Goal: Transaction & Acquisition: Book appointment/travel/reservation

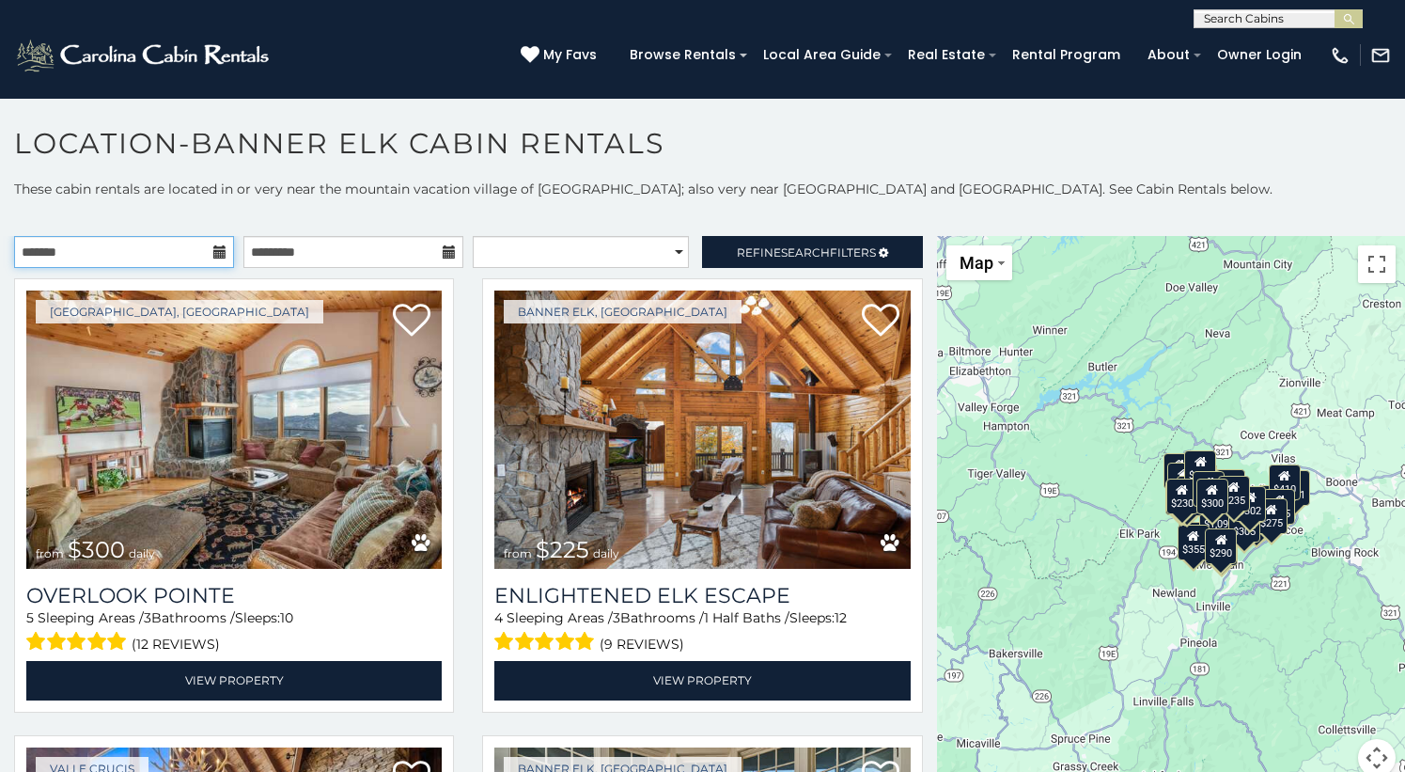
click at [173, 259] on input "text" at bounding box center [124, 252] width 220 height 32
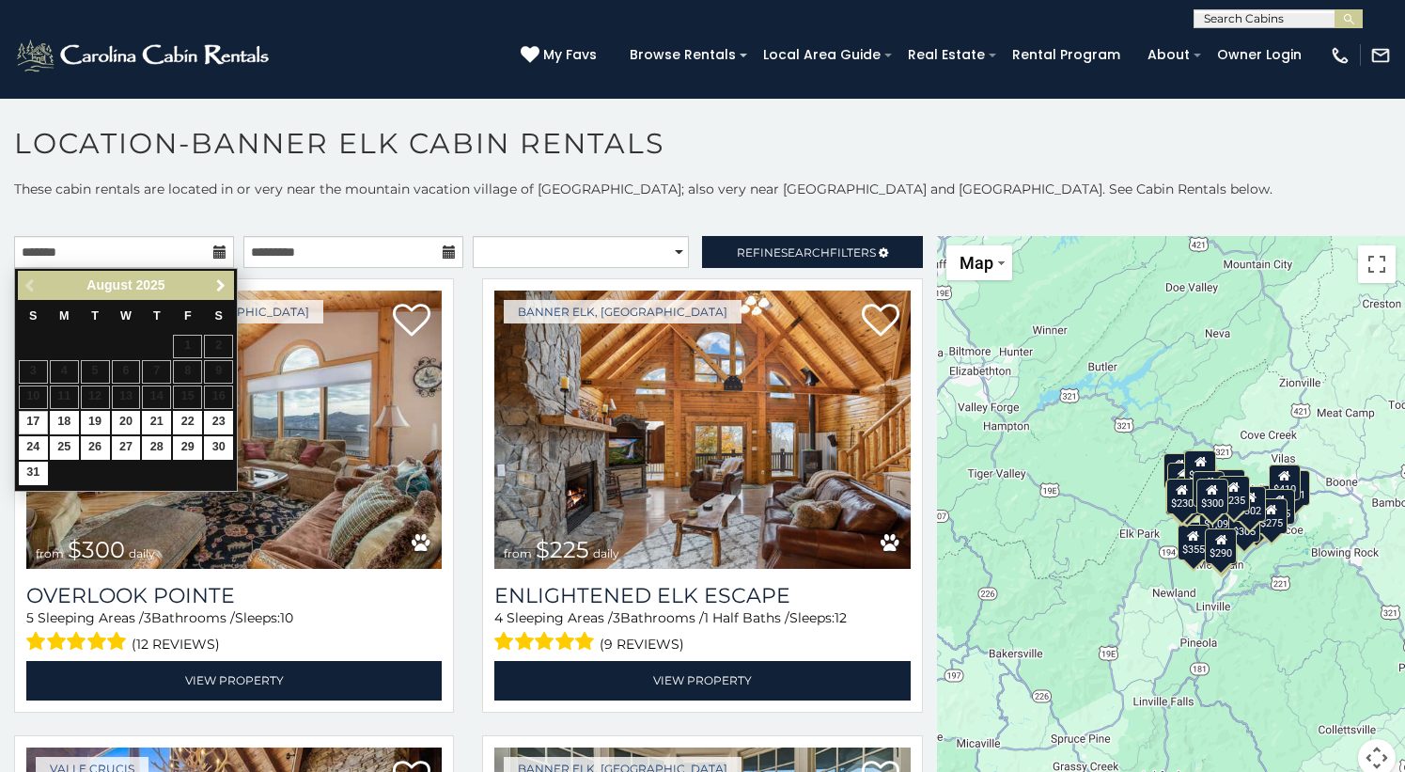
click at [225, 284] on span "Next" at bounding box center [220, 285] width 15 height 15
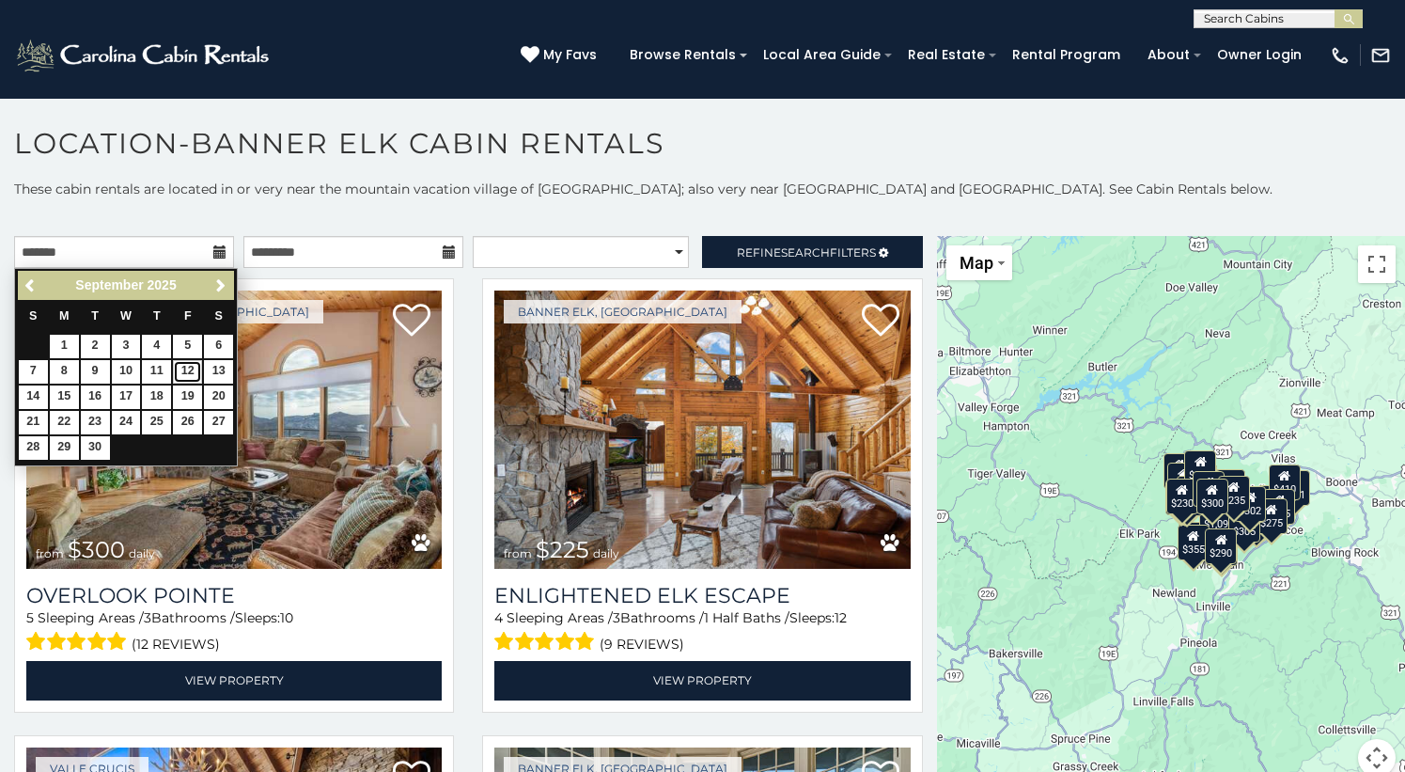
click at [196, 371] on link "12" at bounding box center [187, 372] width 29 height 24
type input "**********"
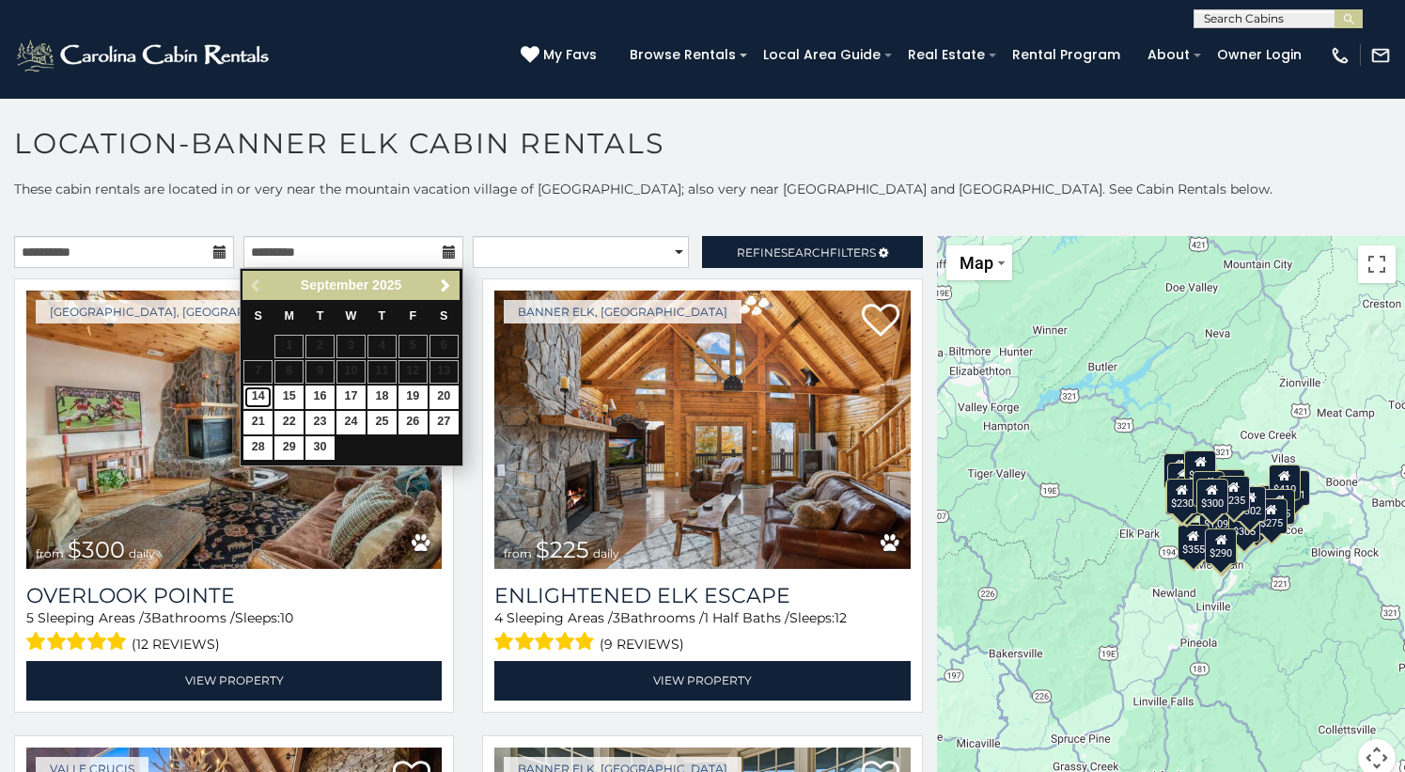
click at [262, 392] on link "14" at bounding box center [257, 397] width 29 height 24
type input "**********"
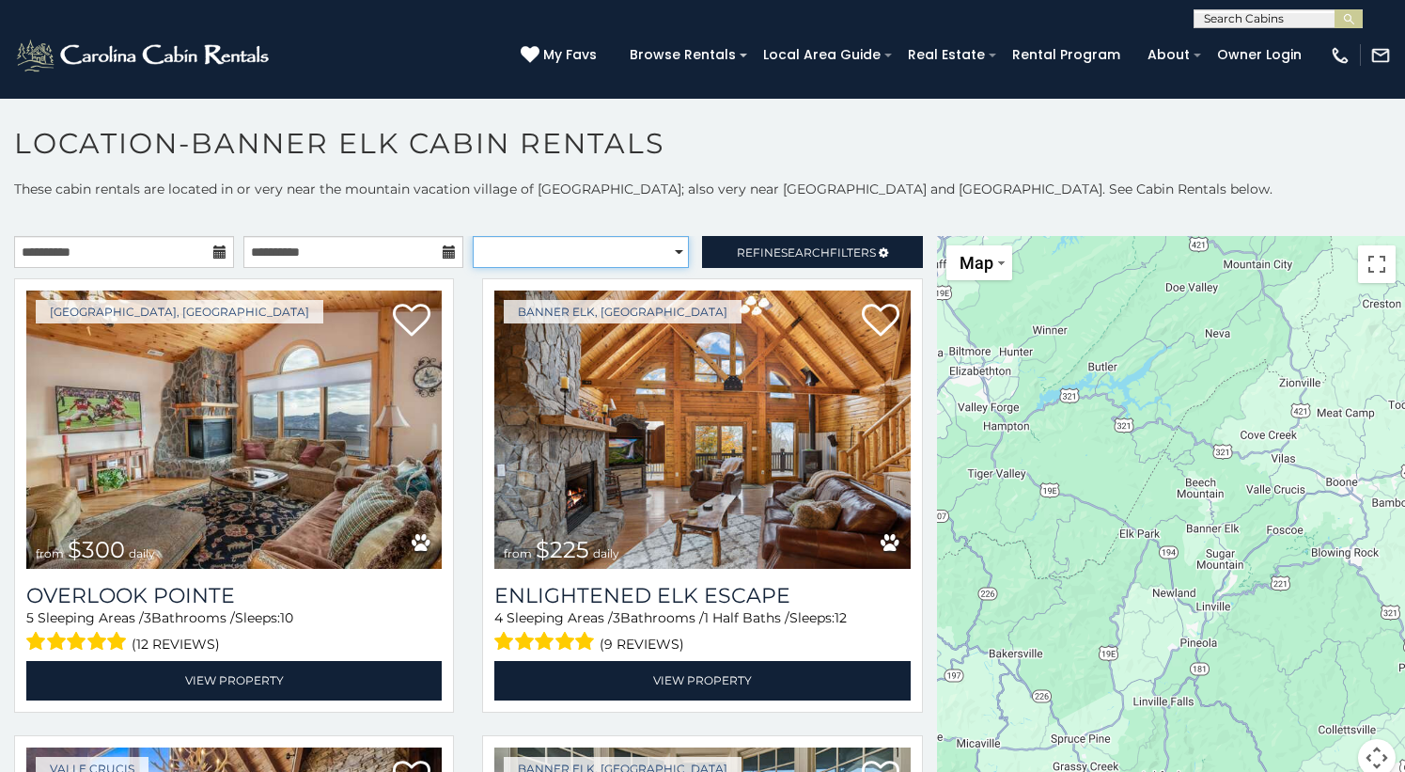
click at [621, 249] on select "**********" at bounding box center [581, 252] width 216 height 32
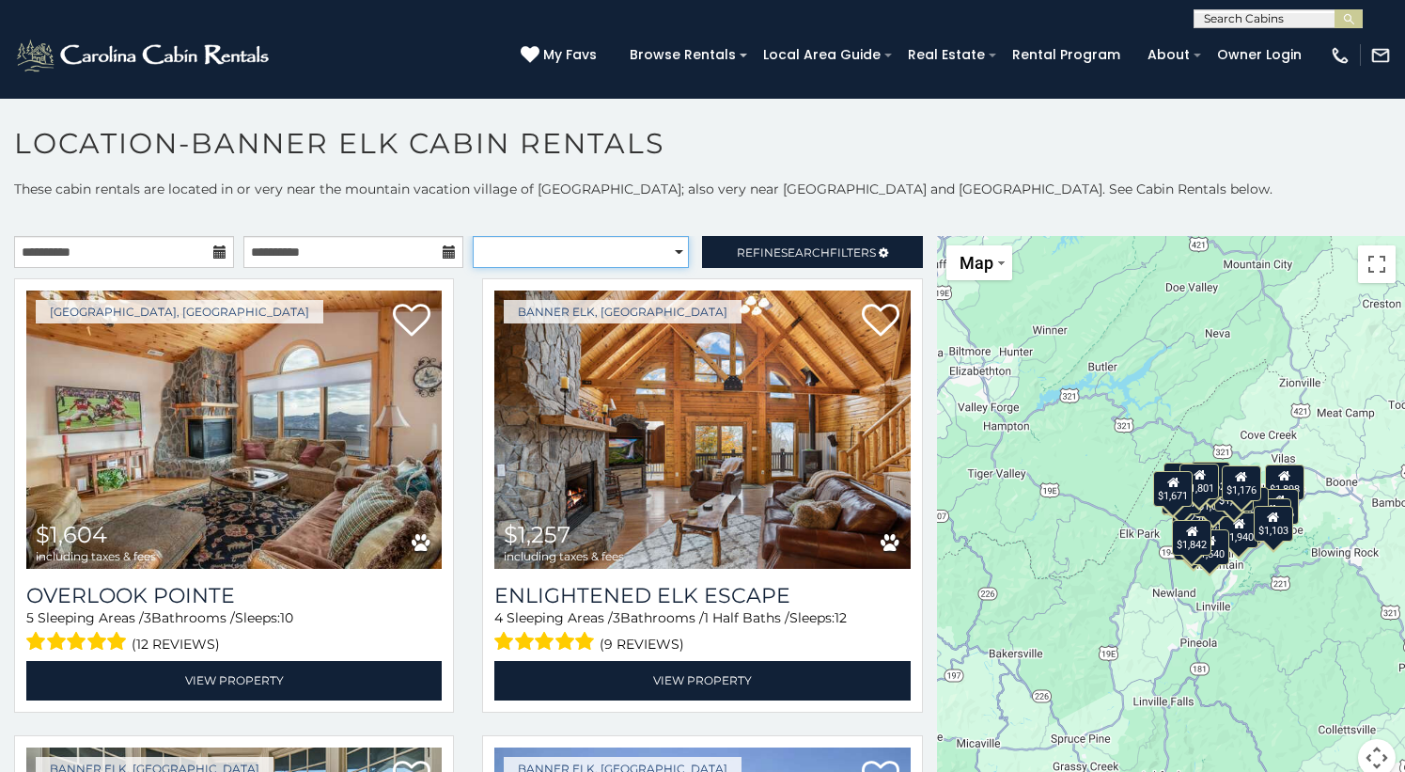
select select "**********"
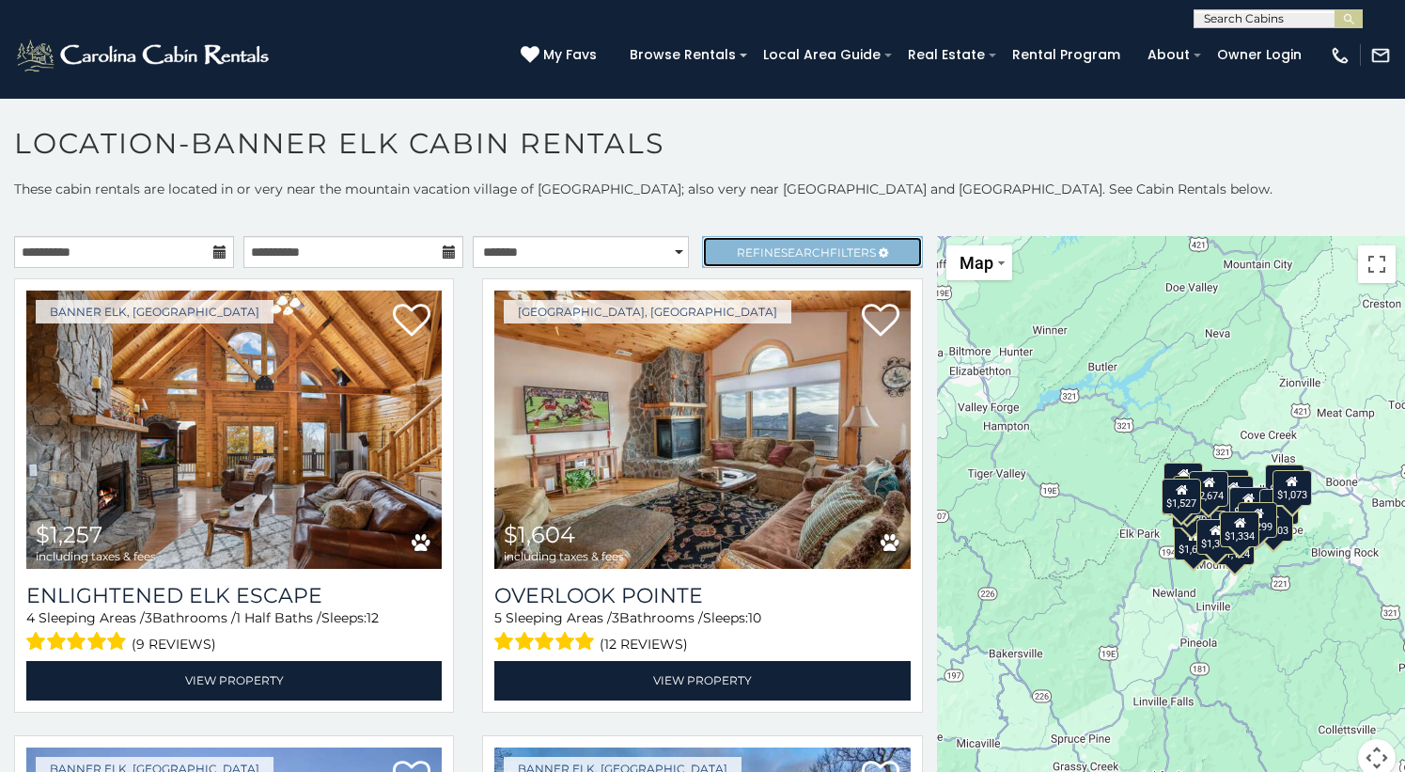
click at [754, 253] on span "Refine Search Filters" at bounding box center [806, 252] width 139 height 14
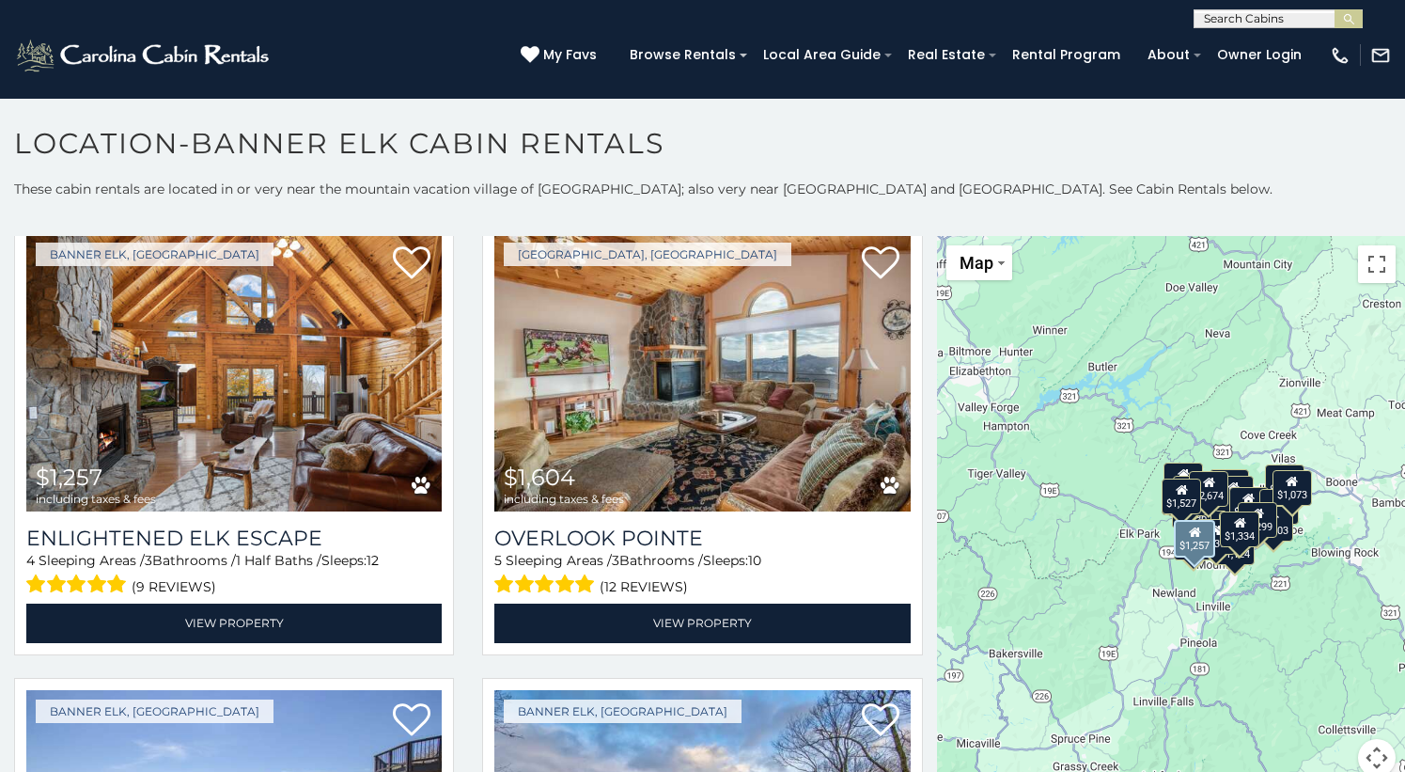
scroll to position [616, 0]
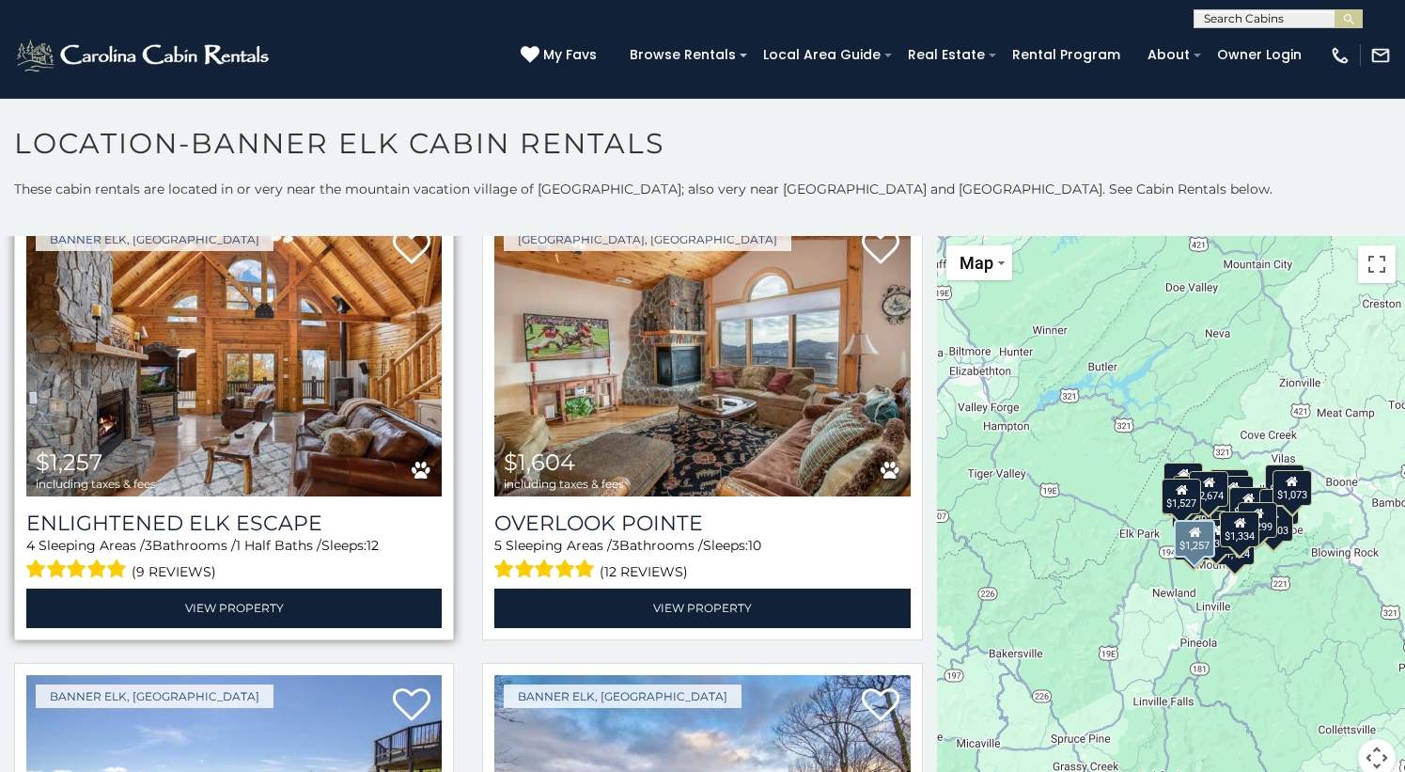
click at [276, 361] on img at bounding box center [234, 357] width 416 height 278
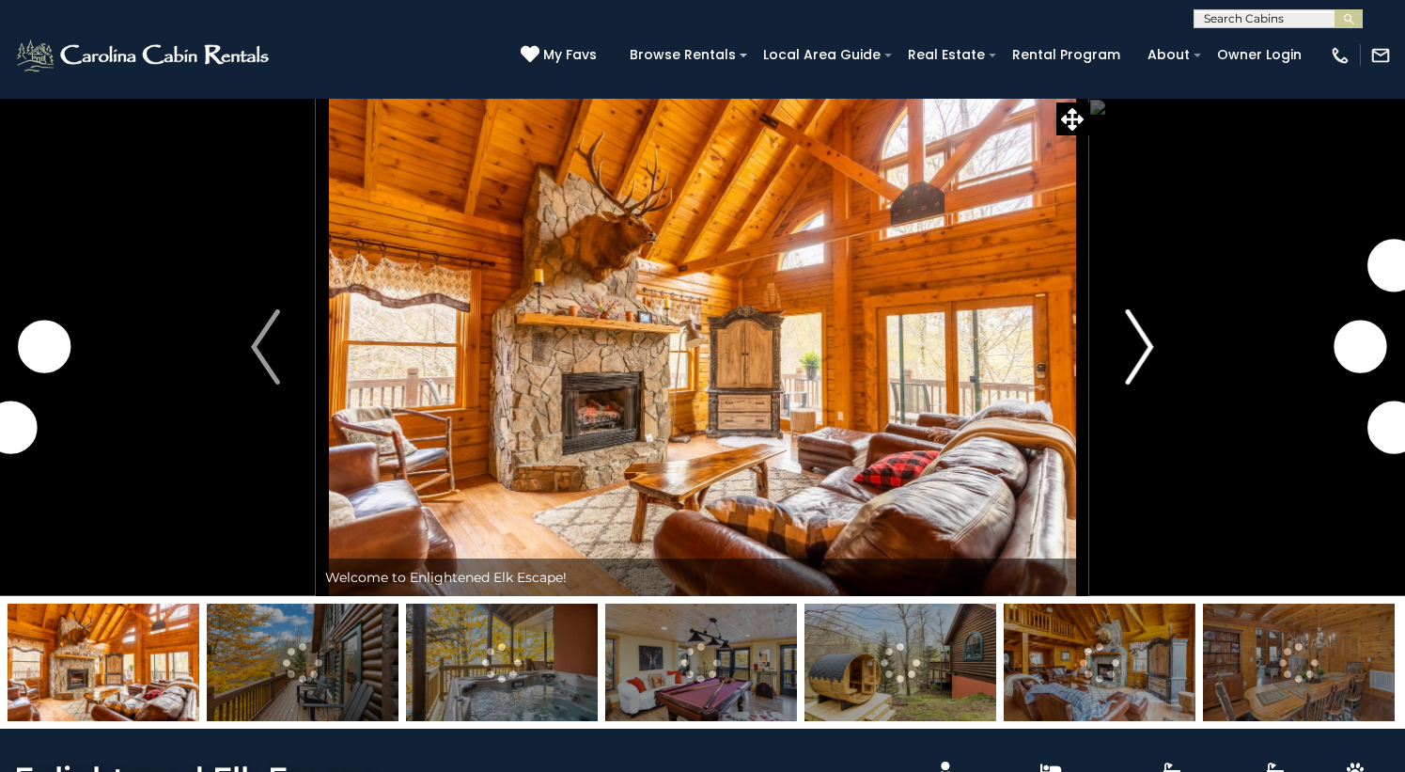
click at [1137, 384] on img "Next" at bounding box center [1139, 346] width 28 height 75
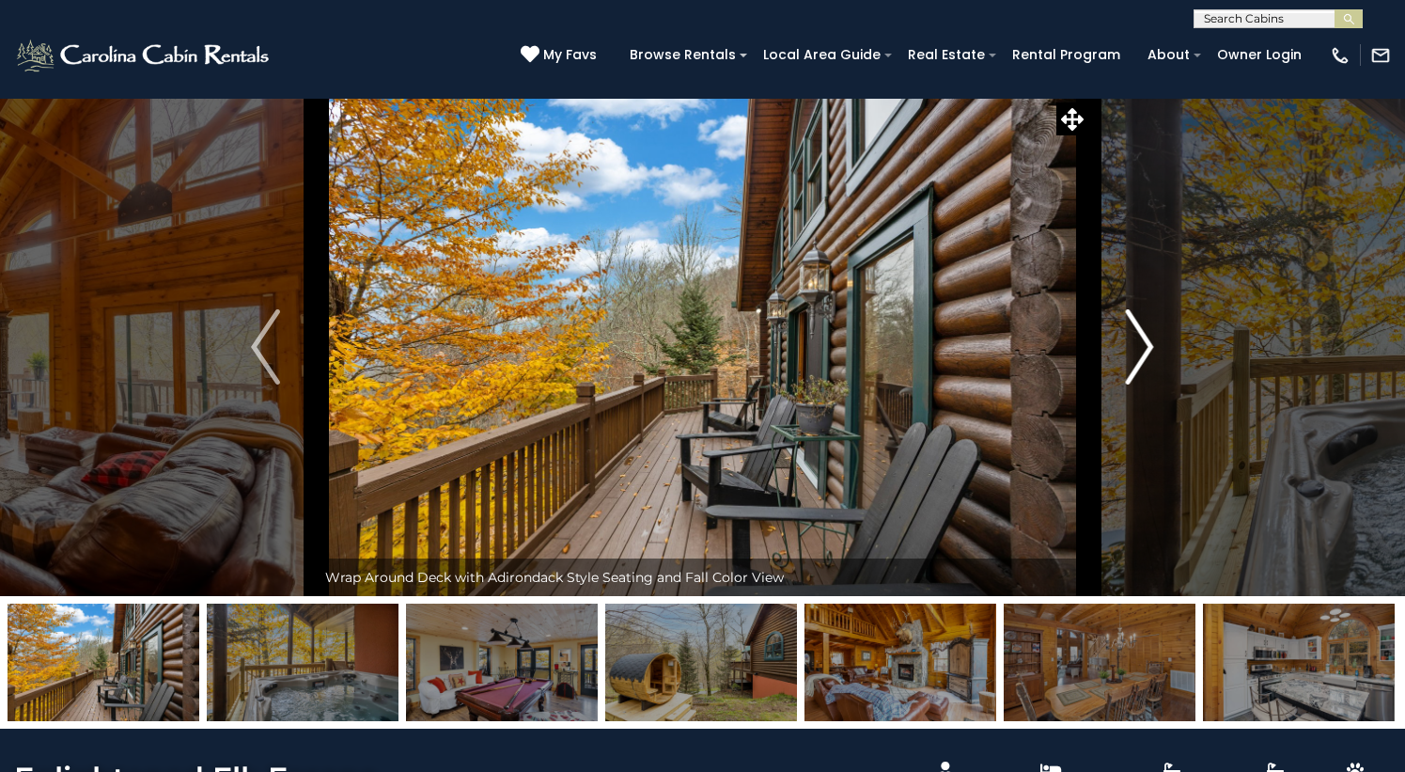
click at [1137, 384] on img "Next" at bounding box center [1139, 346] width 28 height 75
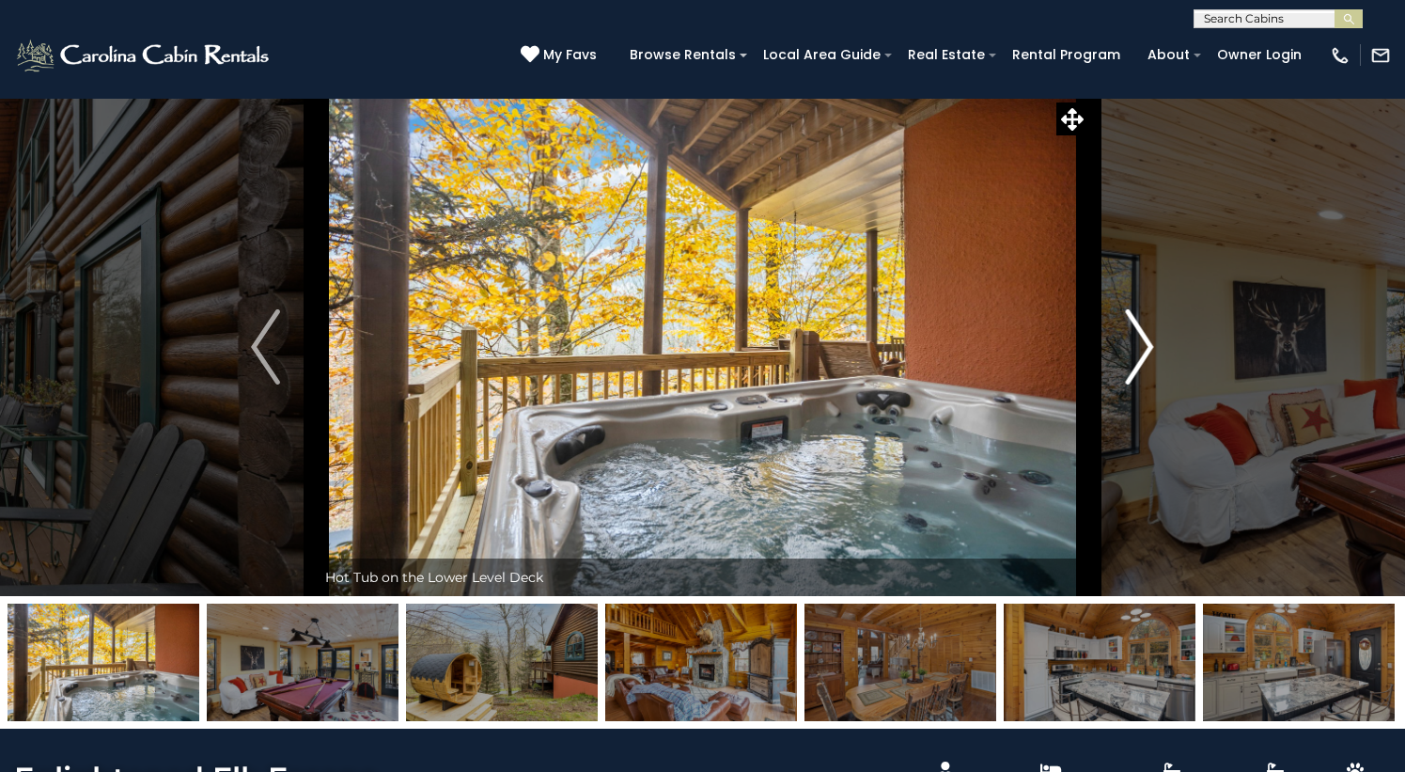
click at [1137, 384] on img "Next" at bounding box center [1139, 346] width 28 height 75
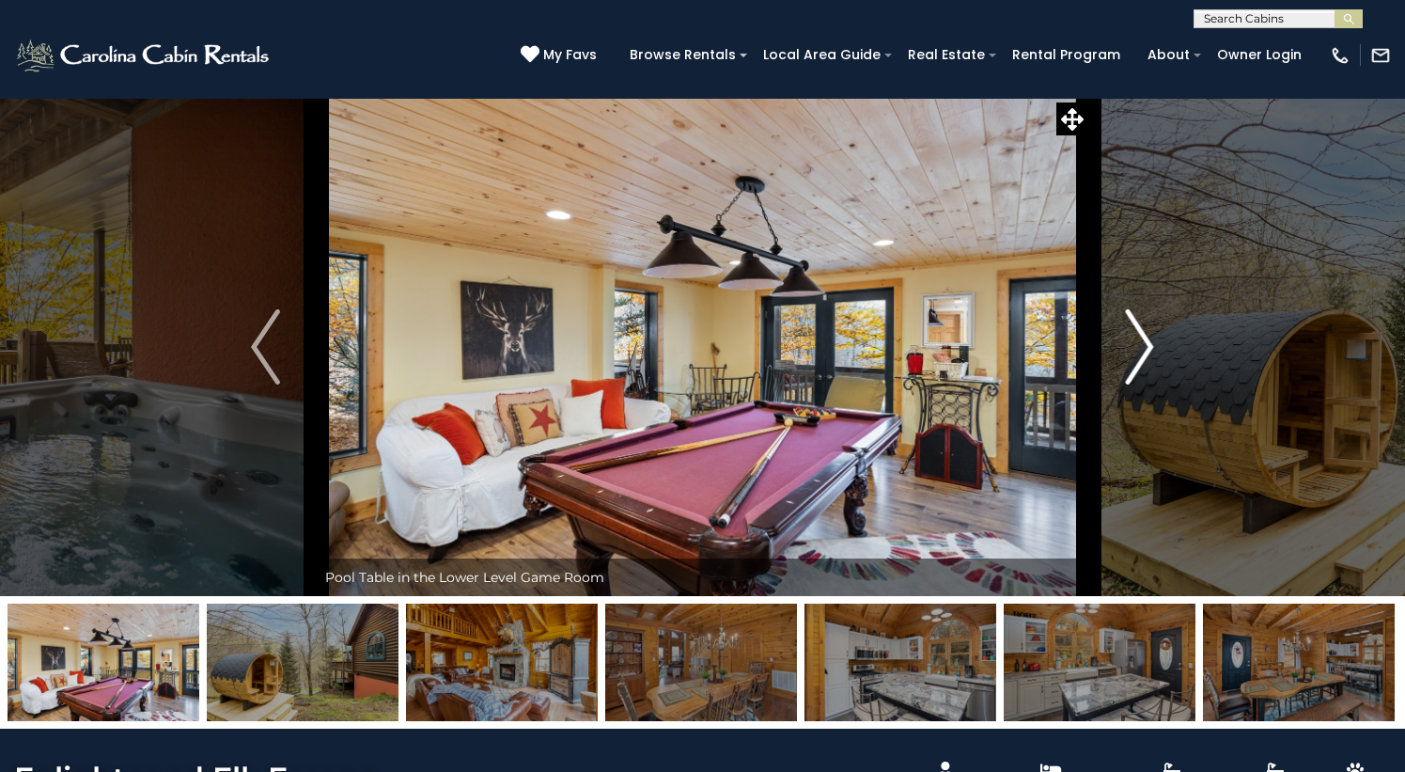
click at [1137, 384] on img "Next" at bounding box center [1139, 346] width 28 height 75
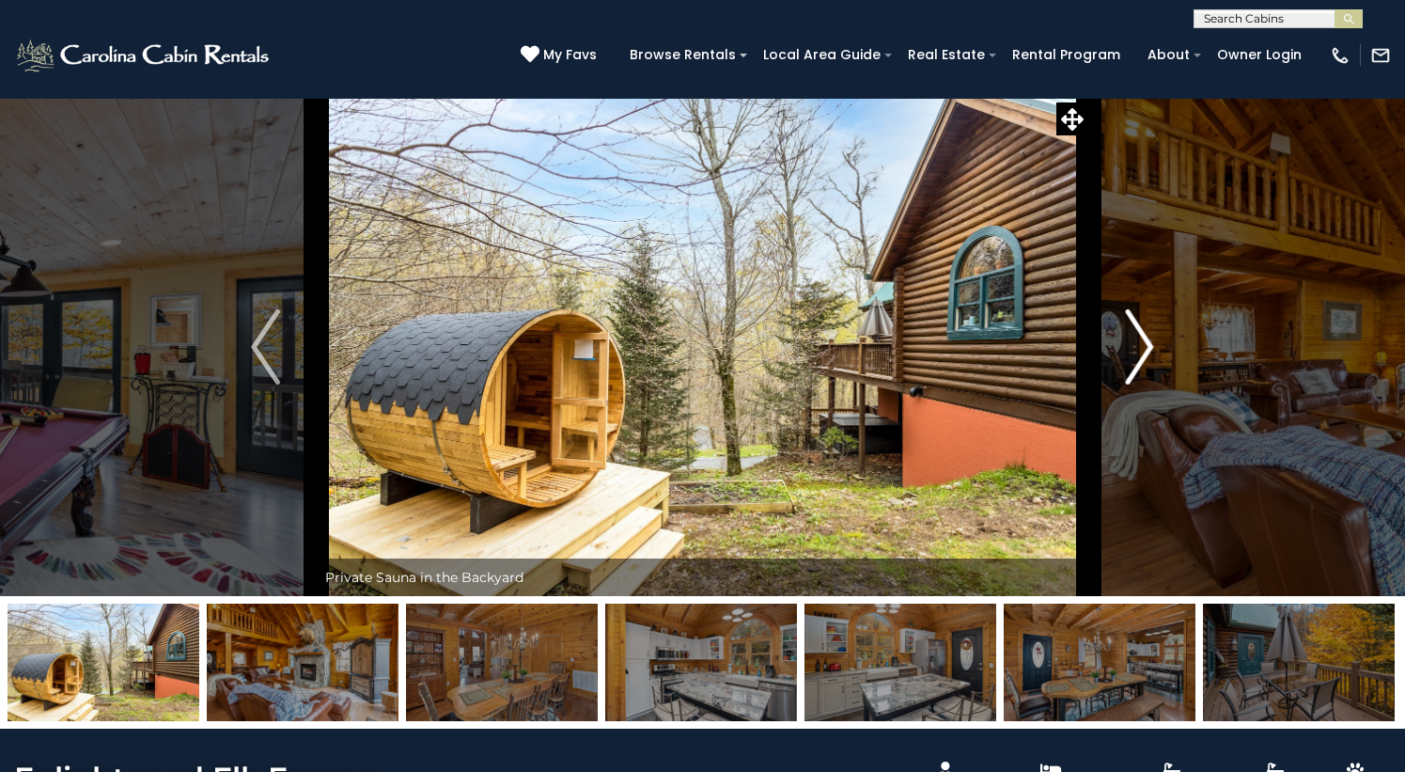
click at [1137, 384] on img "Next" at bounding box center [1139, 346] width 28 height 75
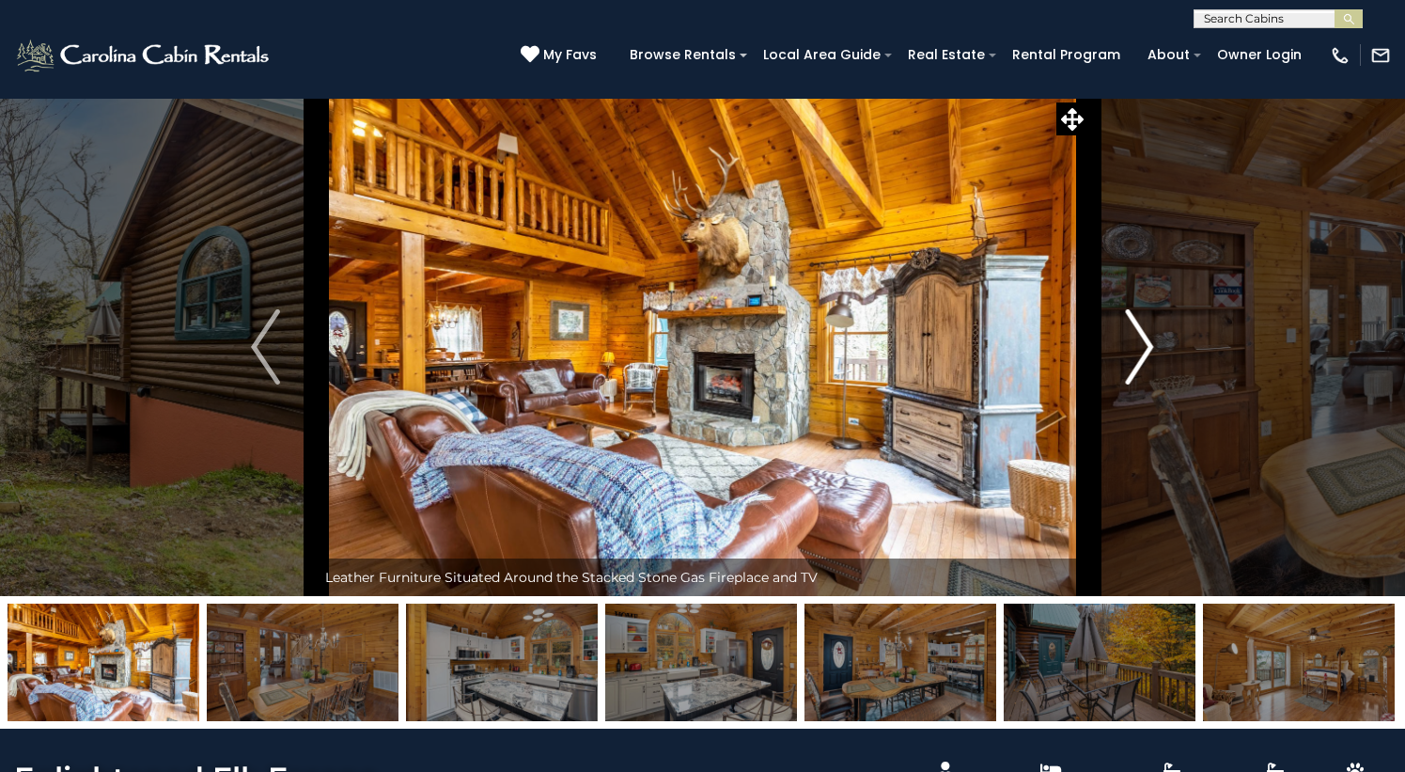
click at [1137, 384] on img "Next" at bounding box center [1139, 346] width 28 height 75
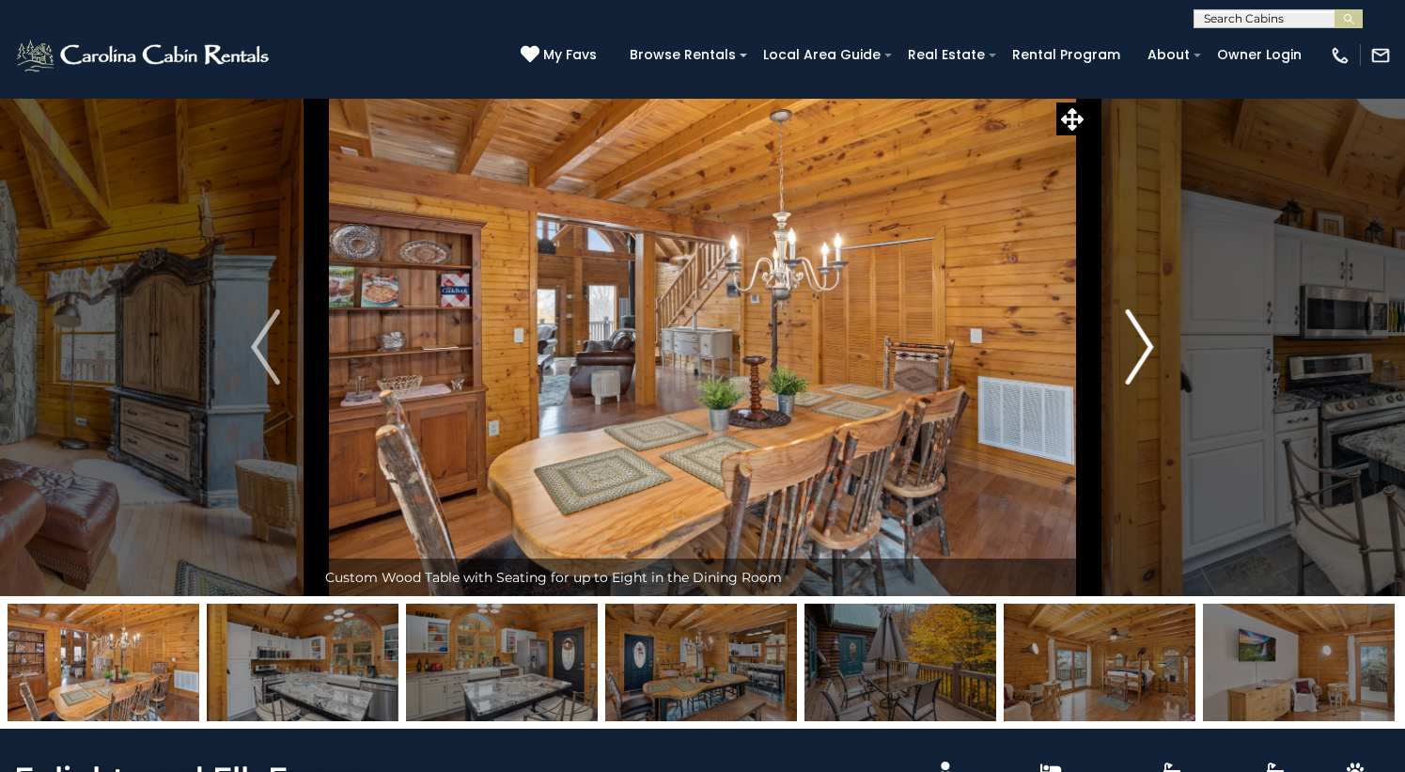
click at [1144, 384] on img "Next" at bounding box center [1139, 346] width 28 height 75
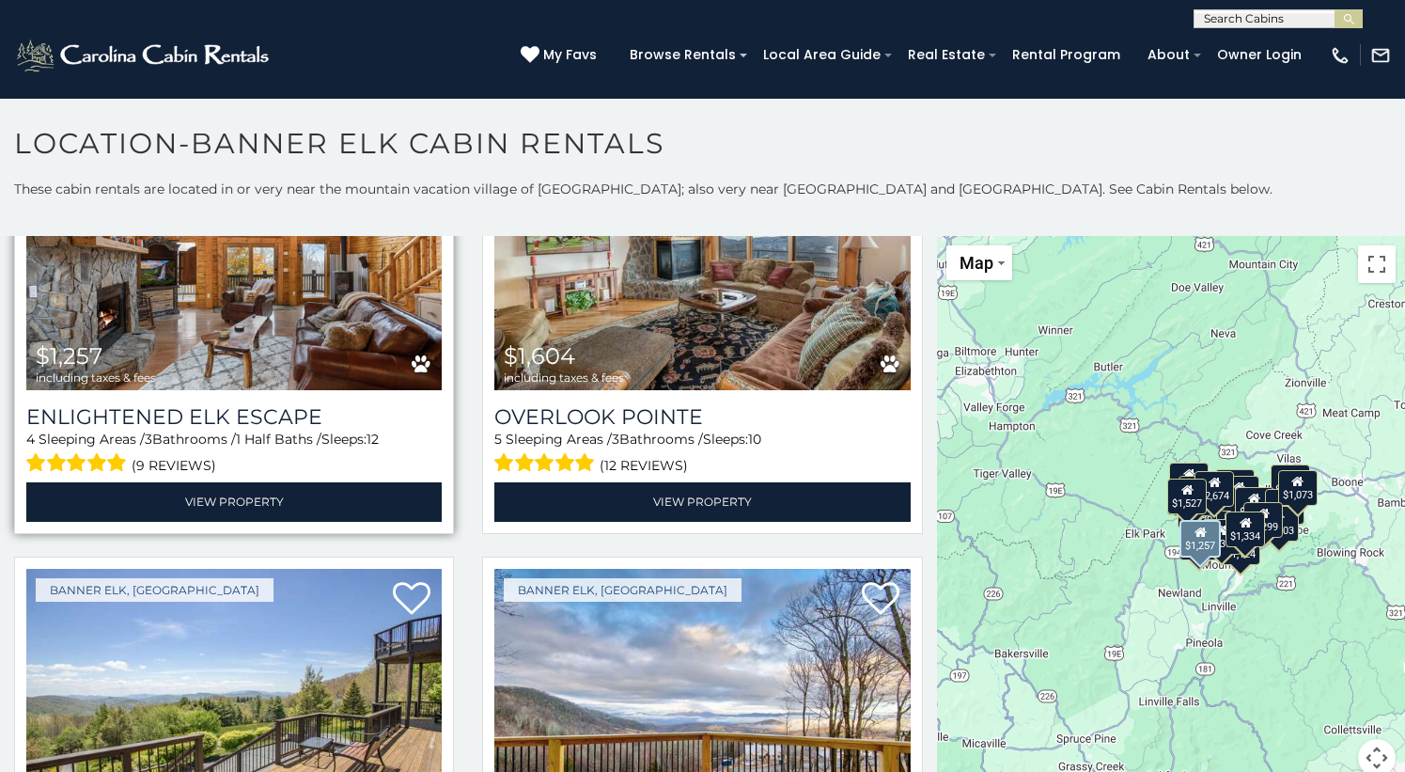
scroll to position [184, 0]
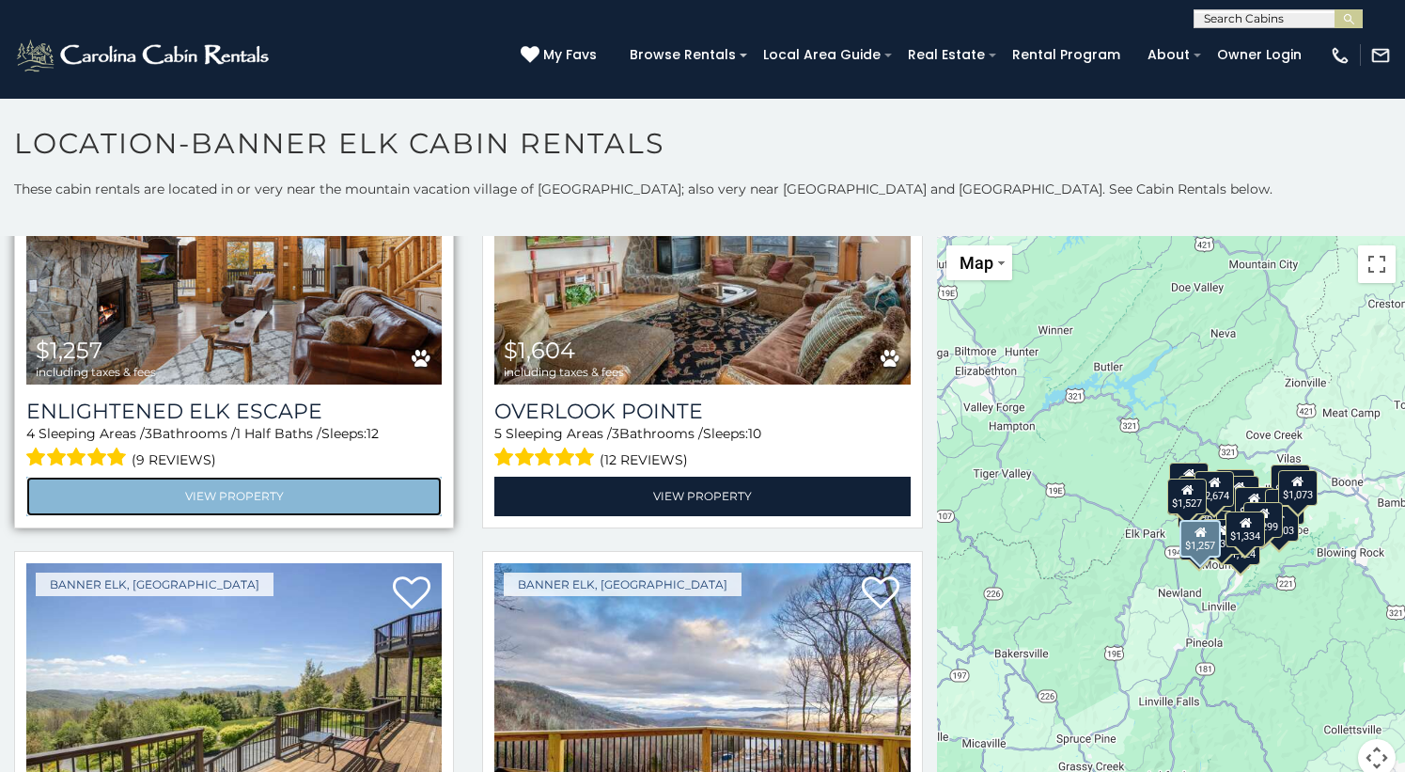
click at [282, 488] on link "View Property" at bounding box center [234, 496] width 416 height 39
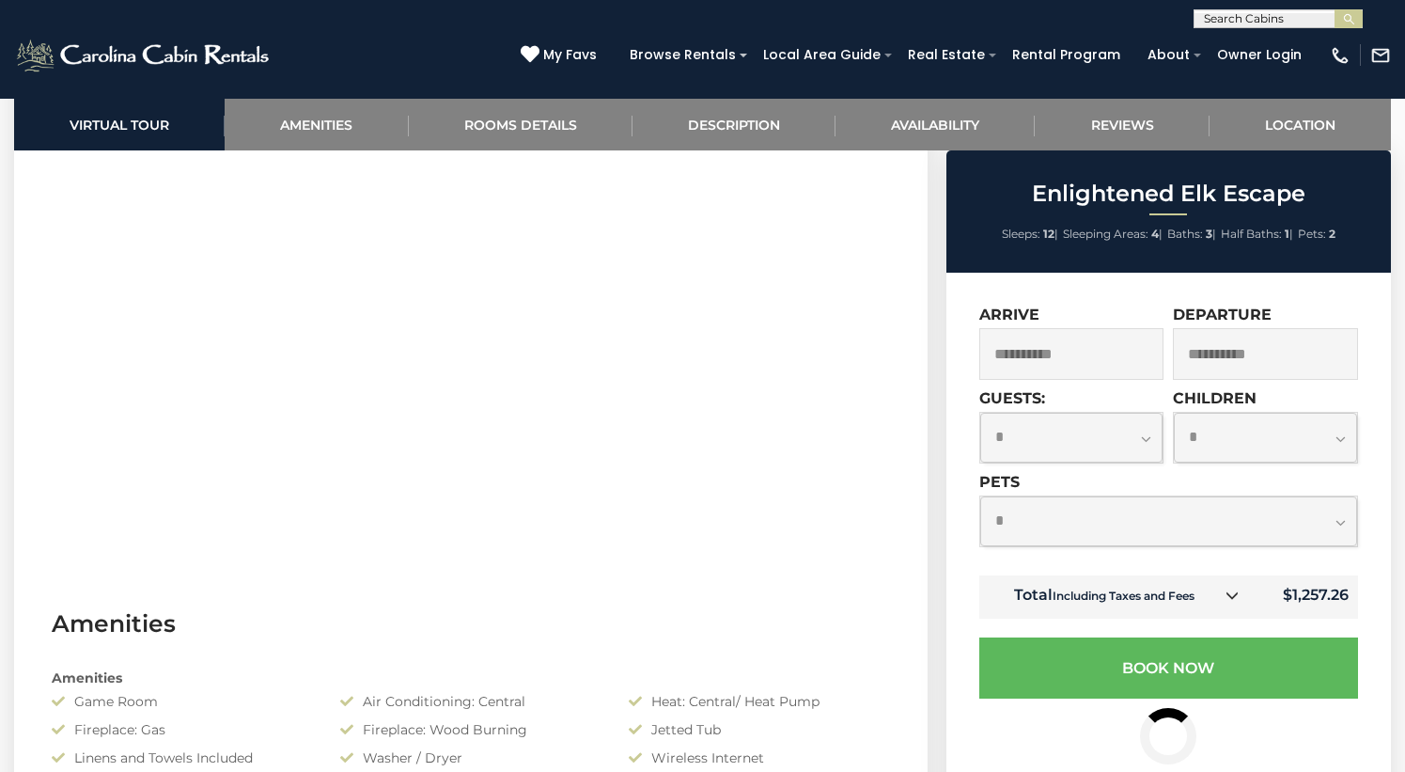
scroll to position [911, 0]
click at [1109, 451] on select "**********" at bounding box center [1072, 438] width 183 height 50
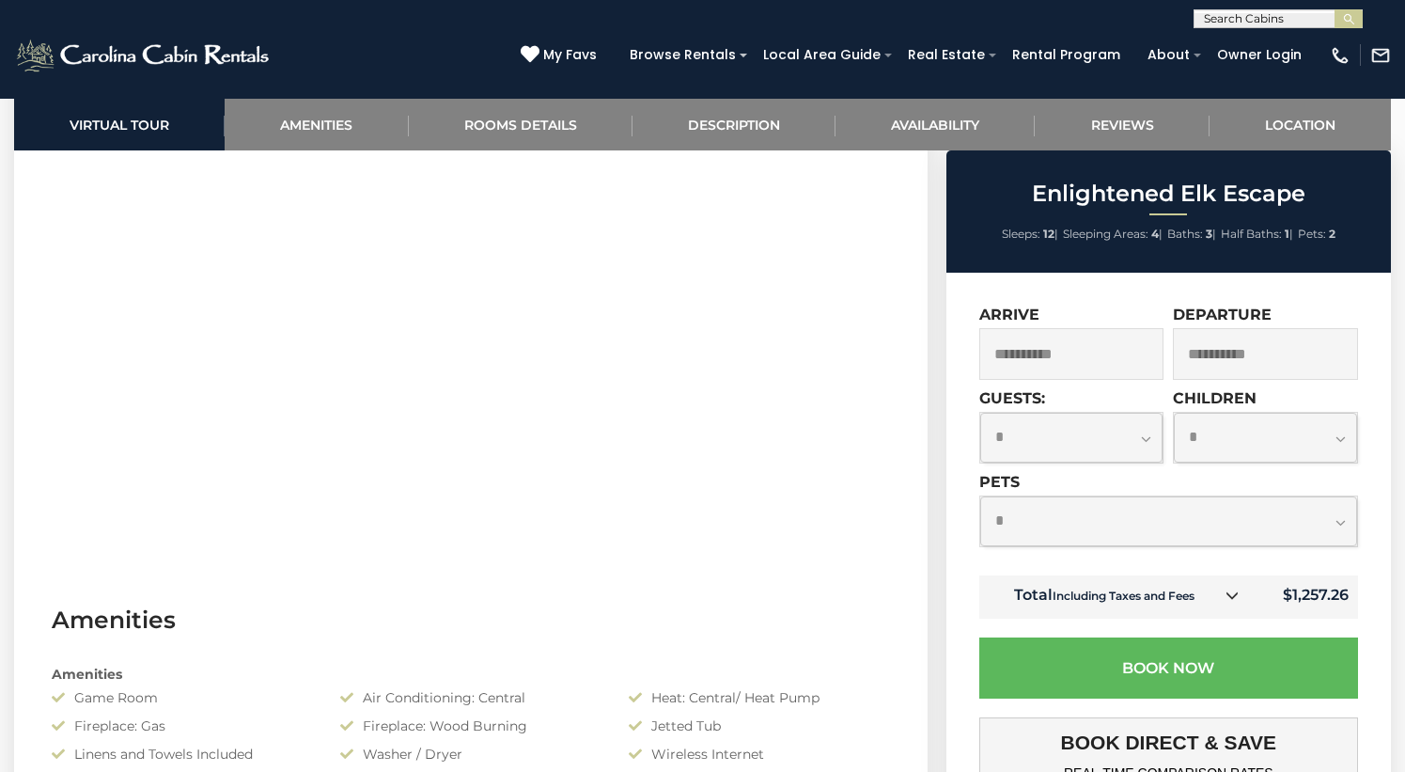
select select "*"
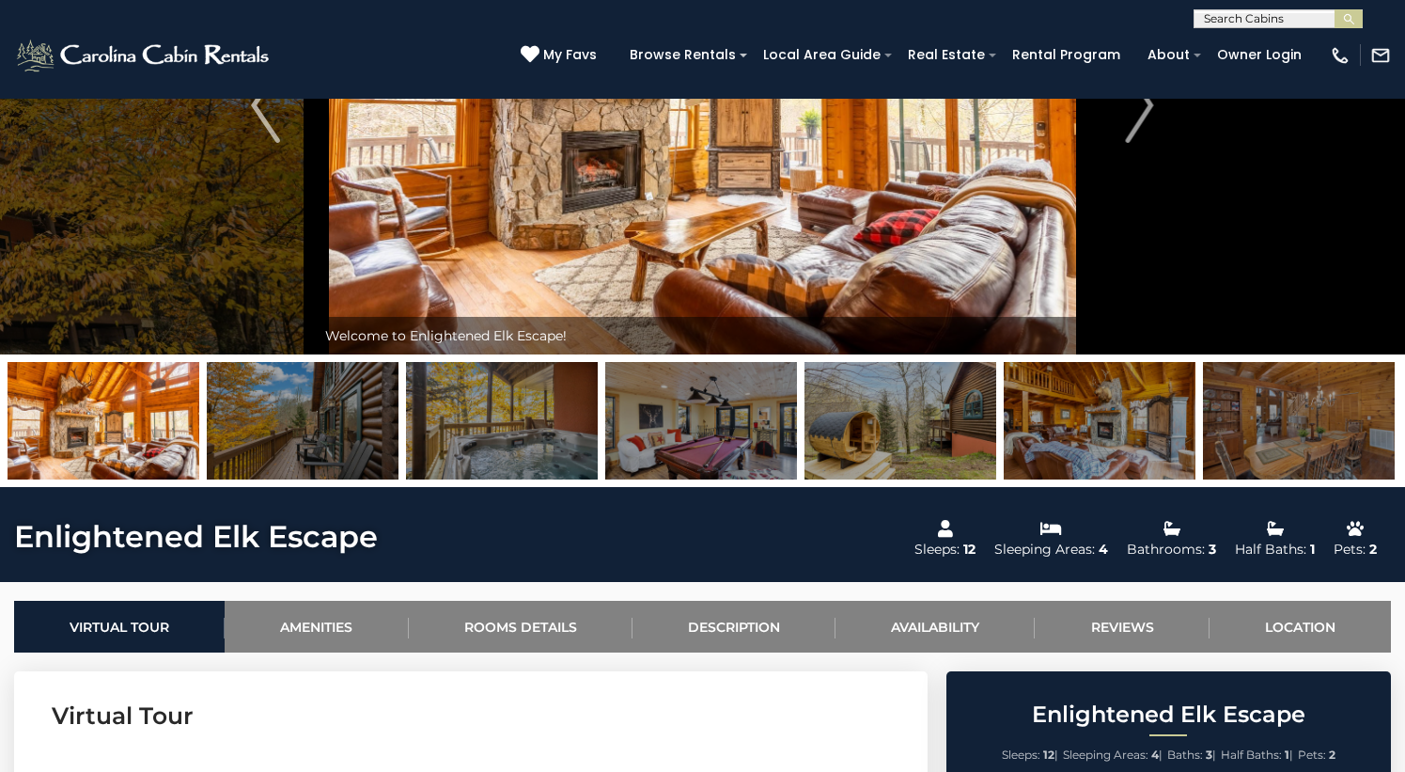
scroll to position [631, 0]
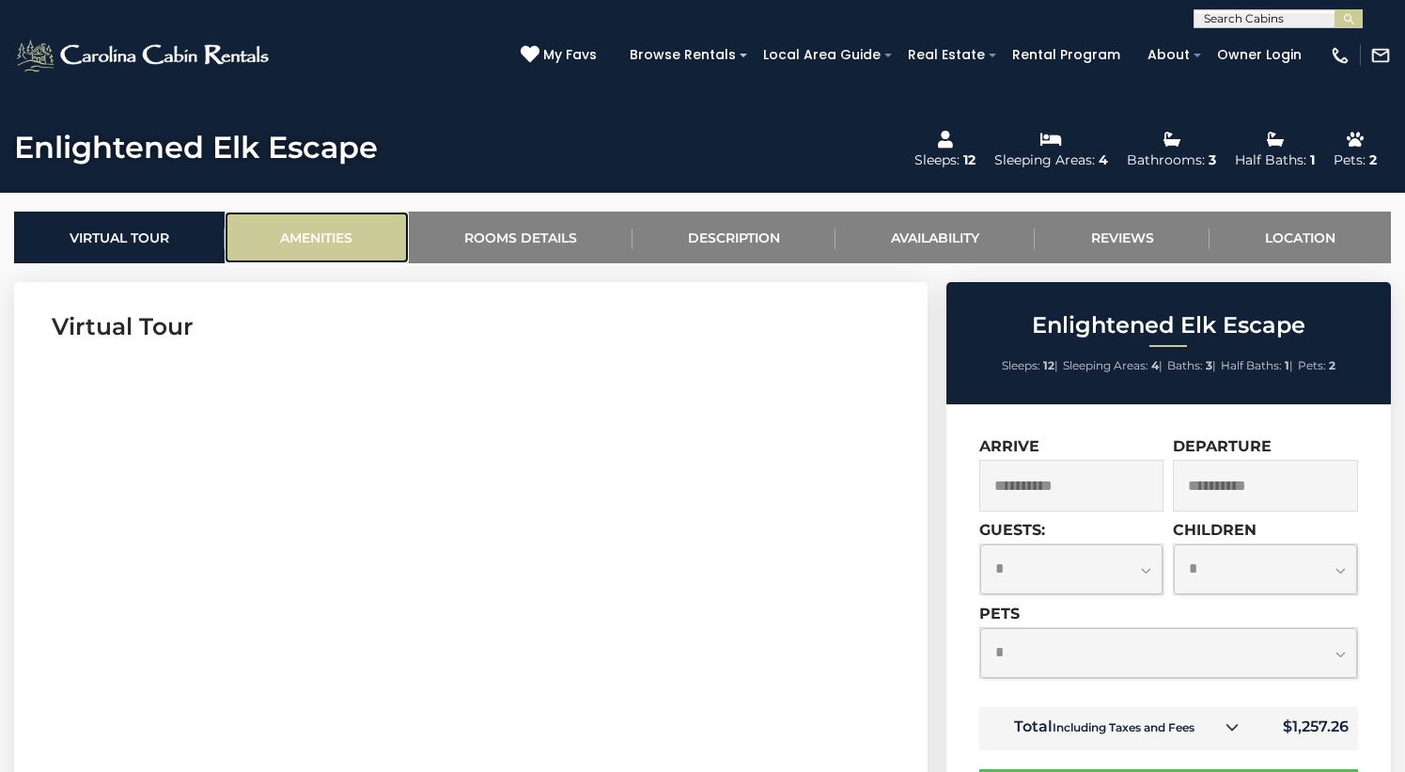
click at [346, 263] on link "Amenities" at bounding box center [316, 238] width 183 height 52
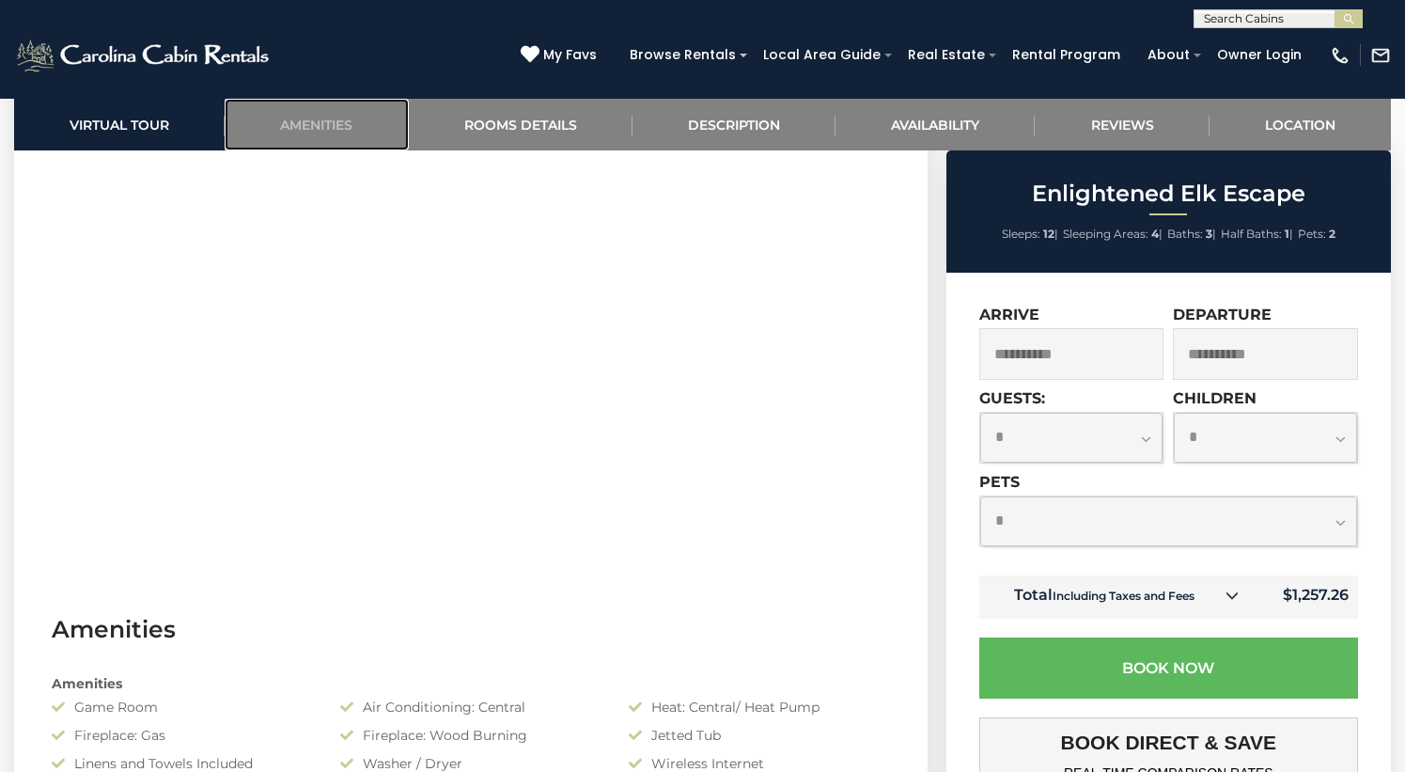
scroll to position [871, 0]
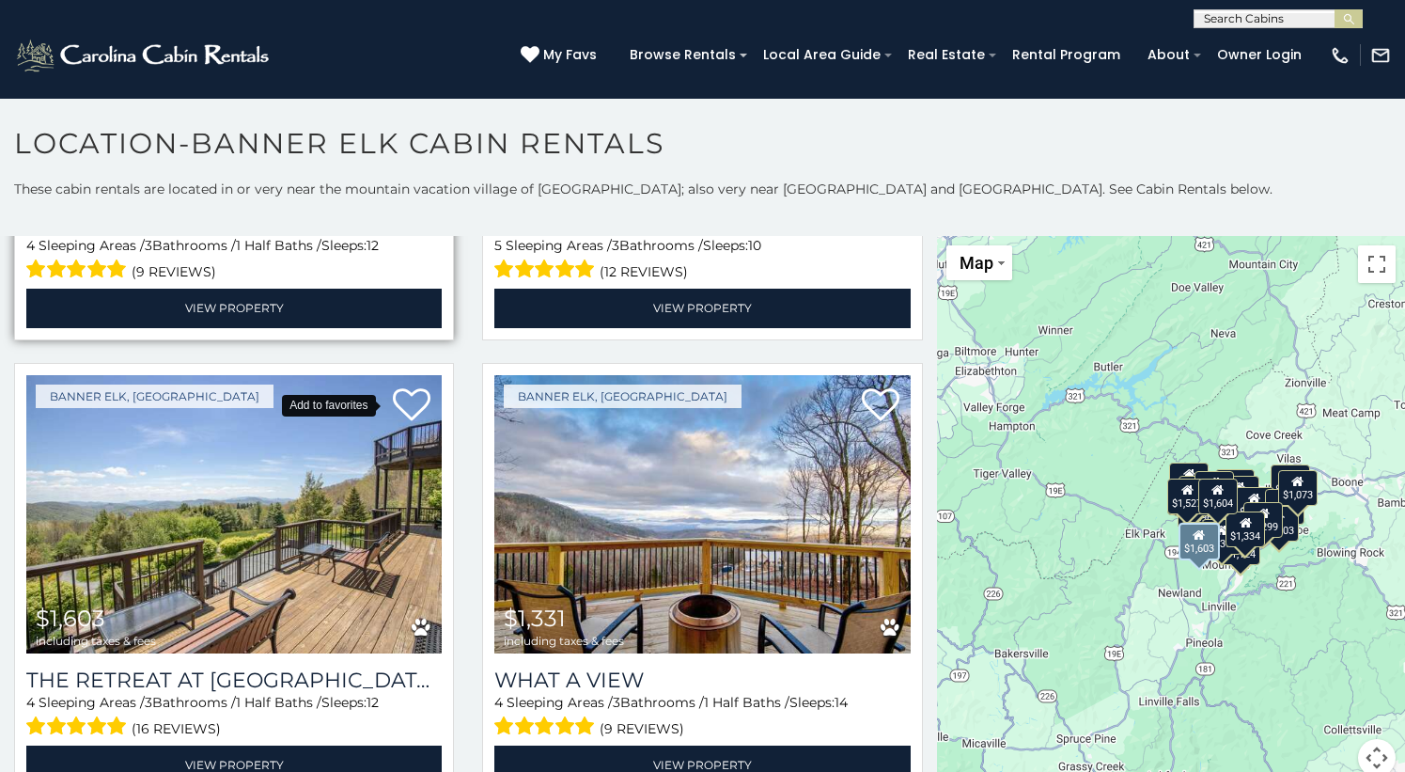
scroll to position [384, 0]
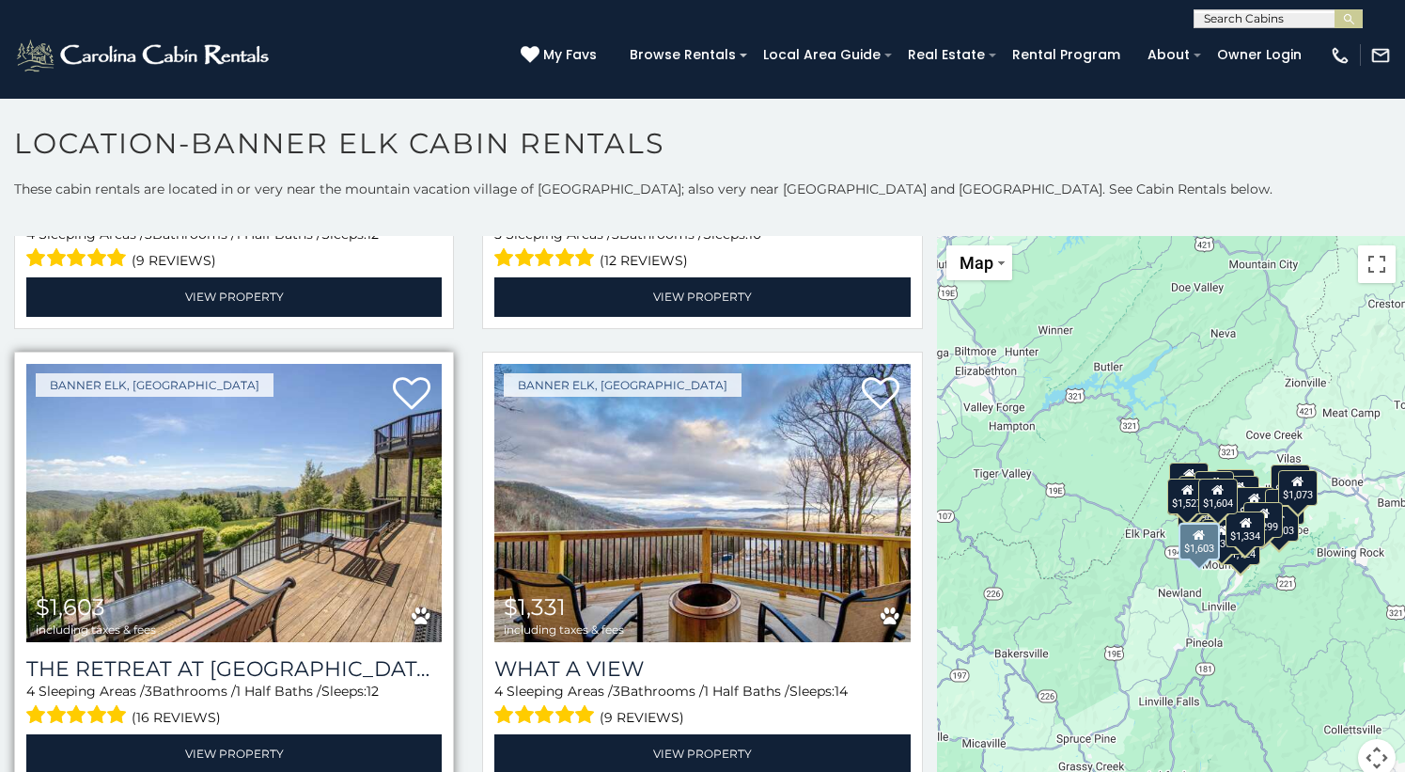
click at [254, 495] on img at bounding box center [234, 503] width 416 height 278
click at [285, 476] on img at bounding box center [234, 503] width 416 height 278
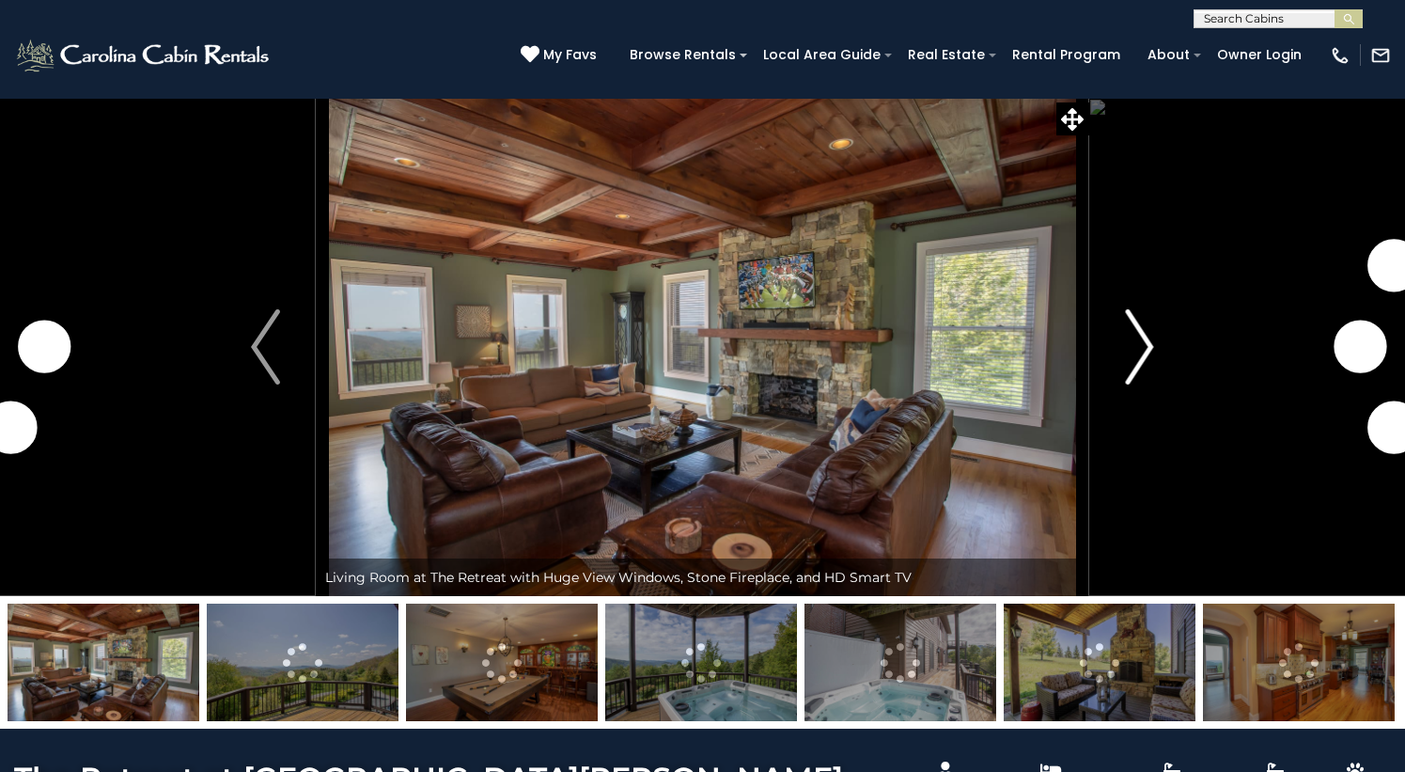
click at [1153, 432] on button "Next" at bounding box center [1141, 347] width 102 height 498
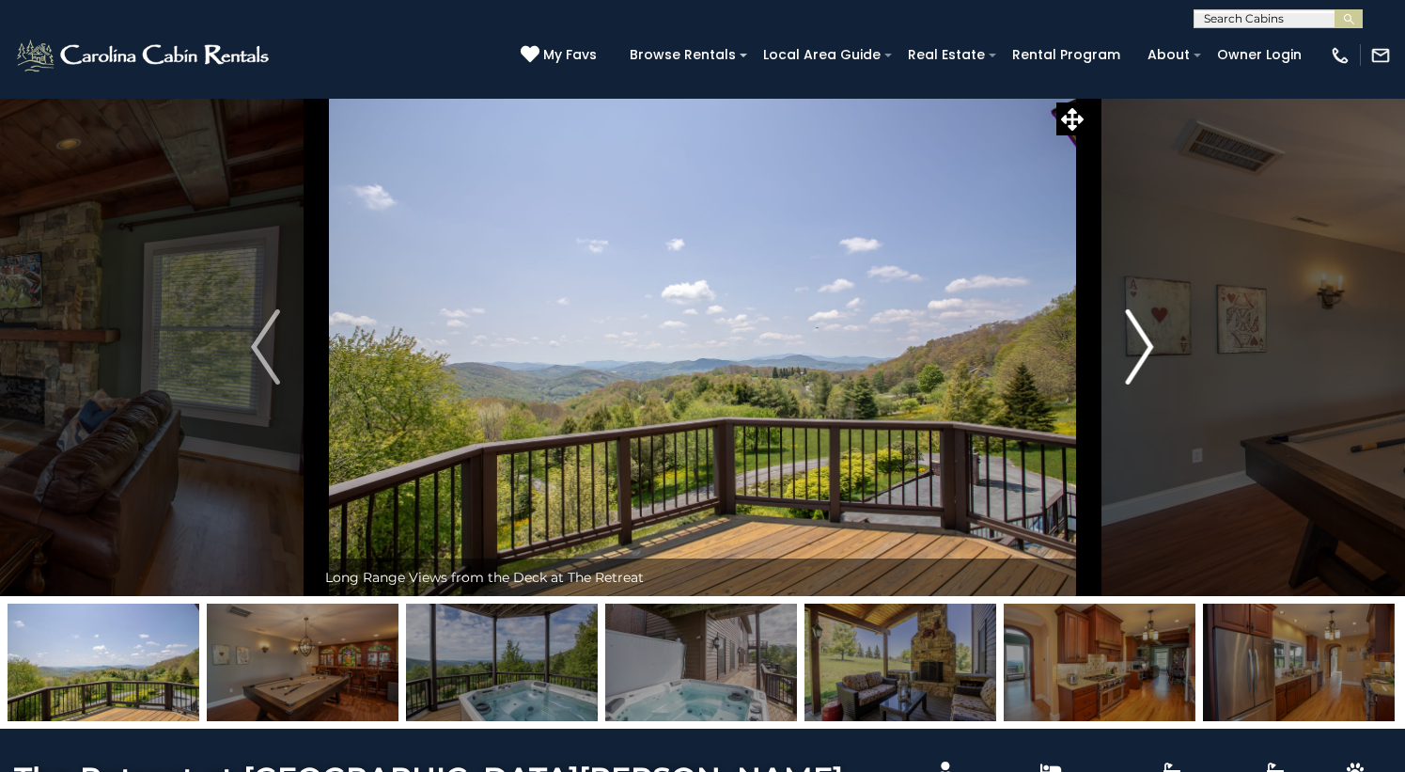
click at [1141, 384] on img "Next" at bounding box center [1139, 346] width 28 height 75
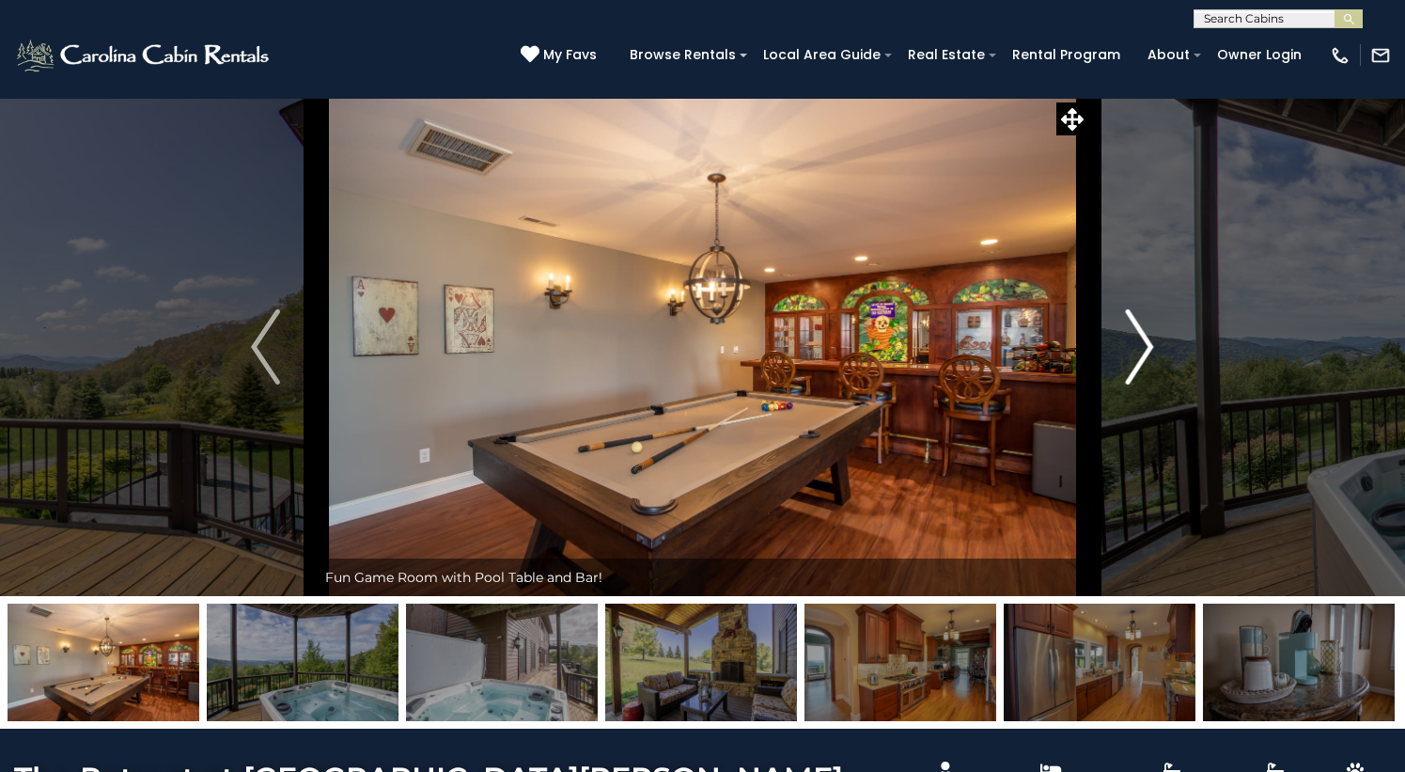
click at [1141, 384] on img "Next" at bounding box center [1139, 346] width 28 height 75
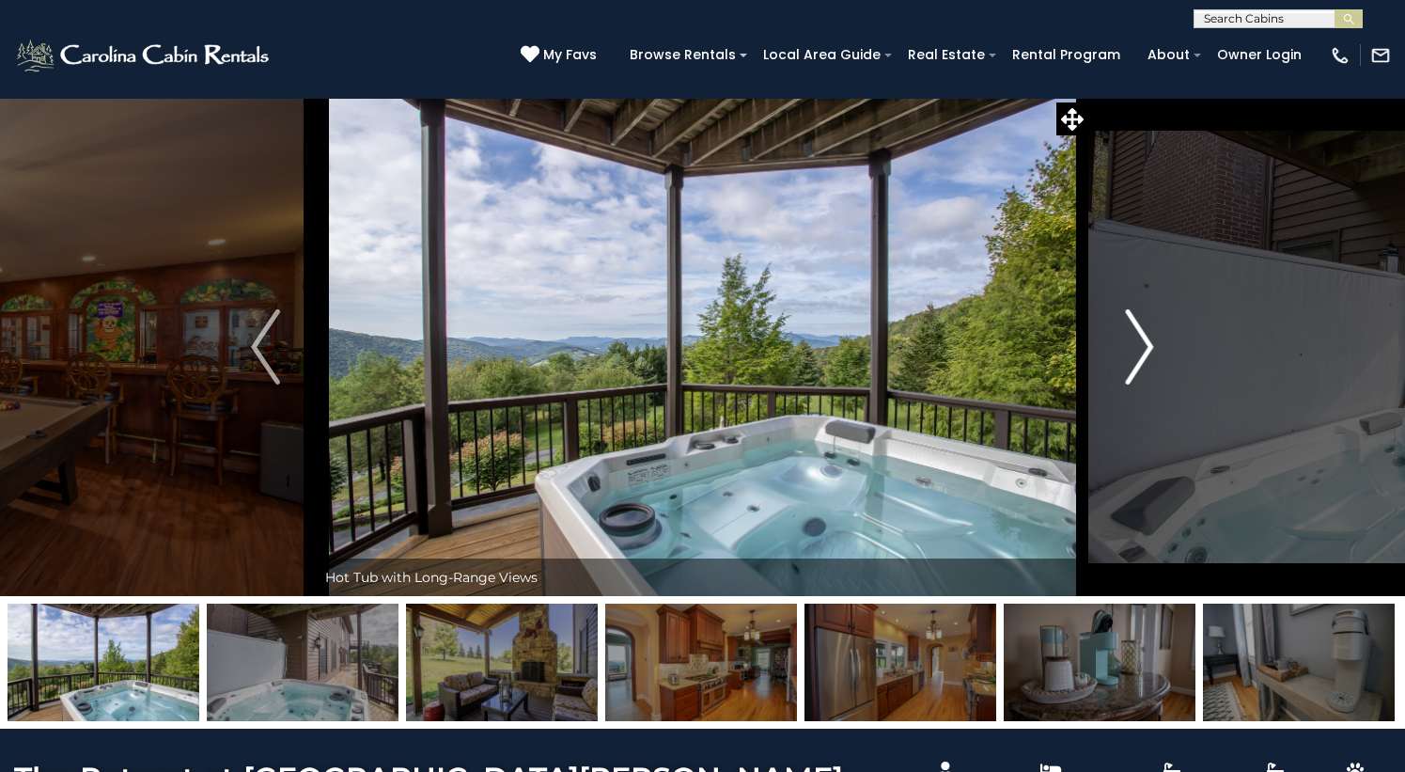
click at [1141, 384] on img "Next" at bounding box center [1139, 346] width 28 height 75
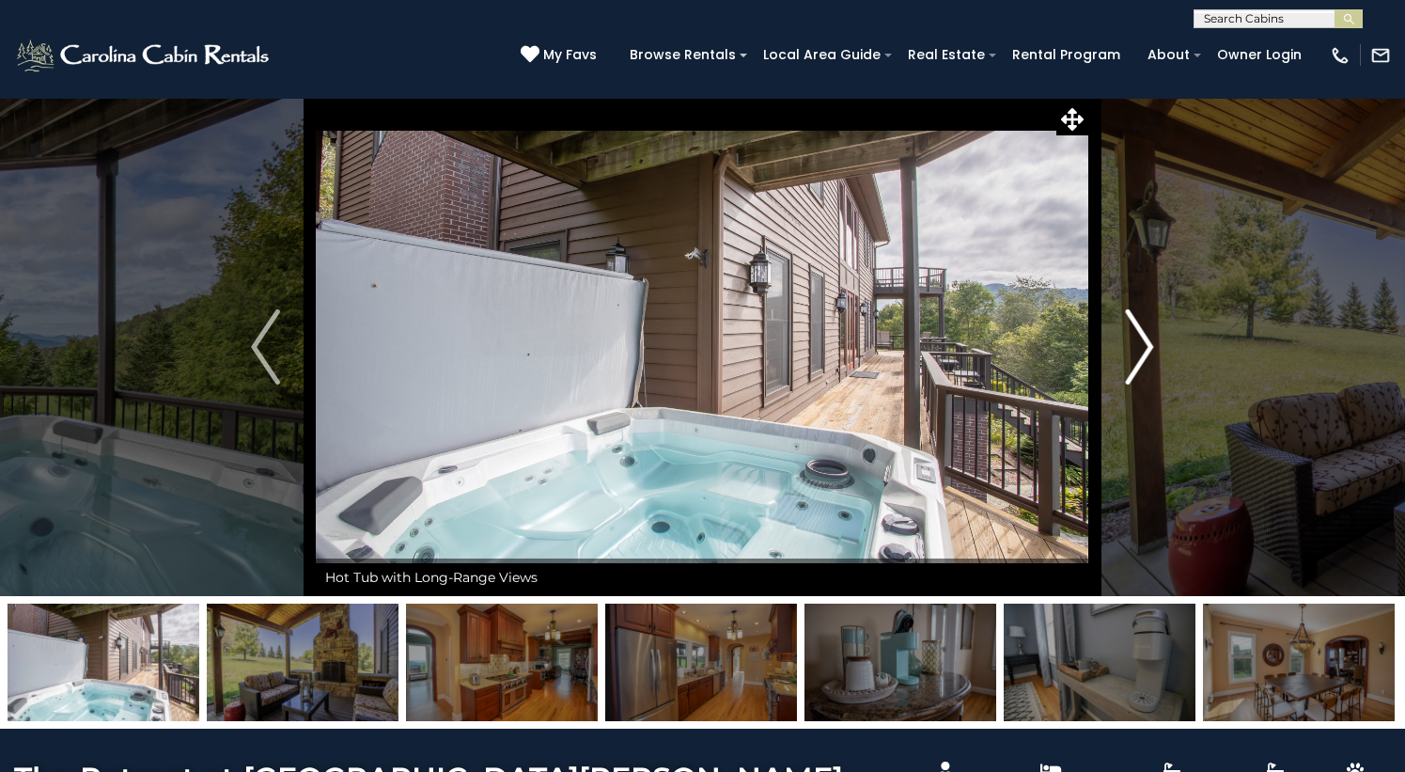
click at [1141, 384] on img "Next" at bounding box center [1139, 346] width 28 height 75
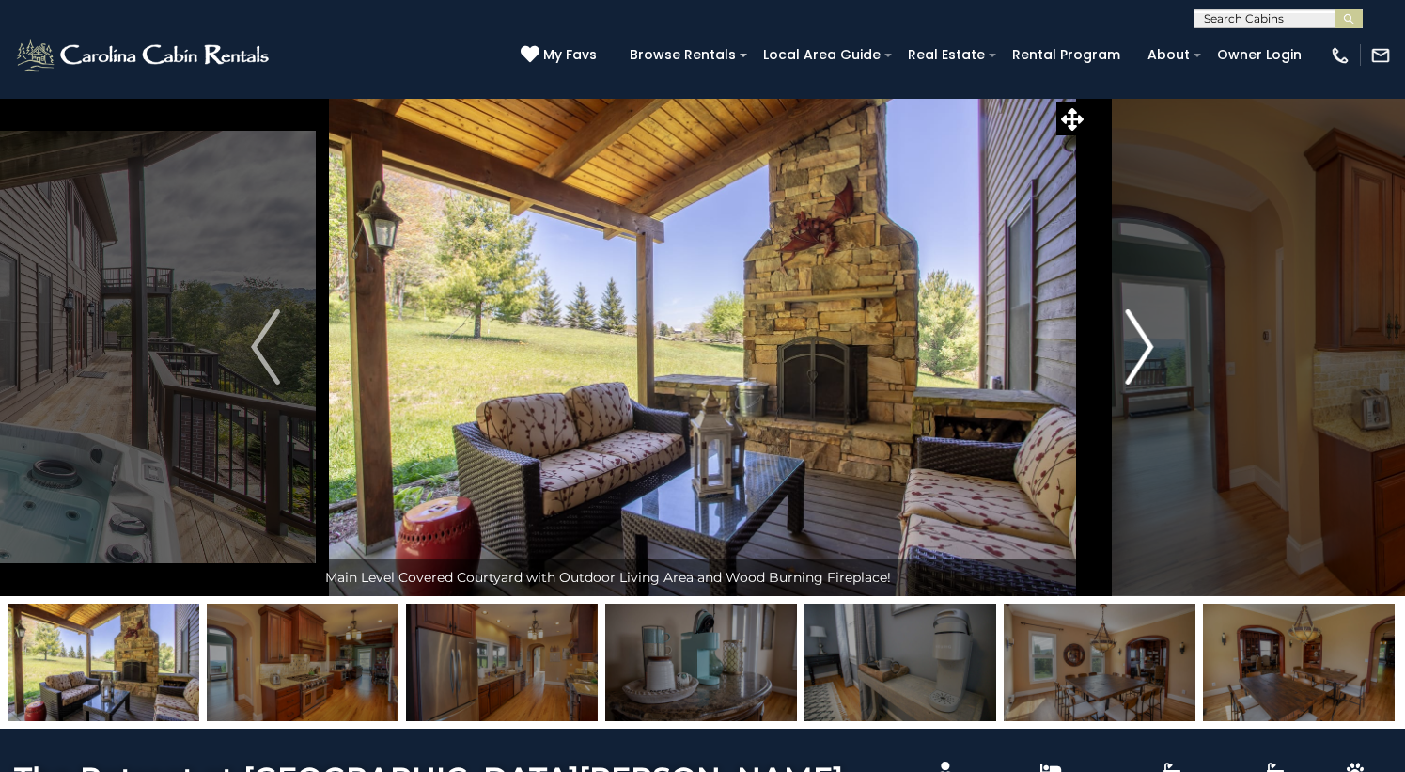
click at [1141, 384] on img "Next" at bounding box center [1139, 346] width 28 height 75
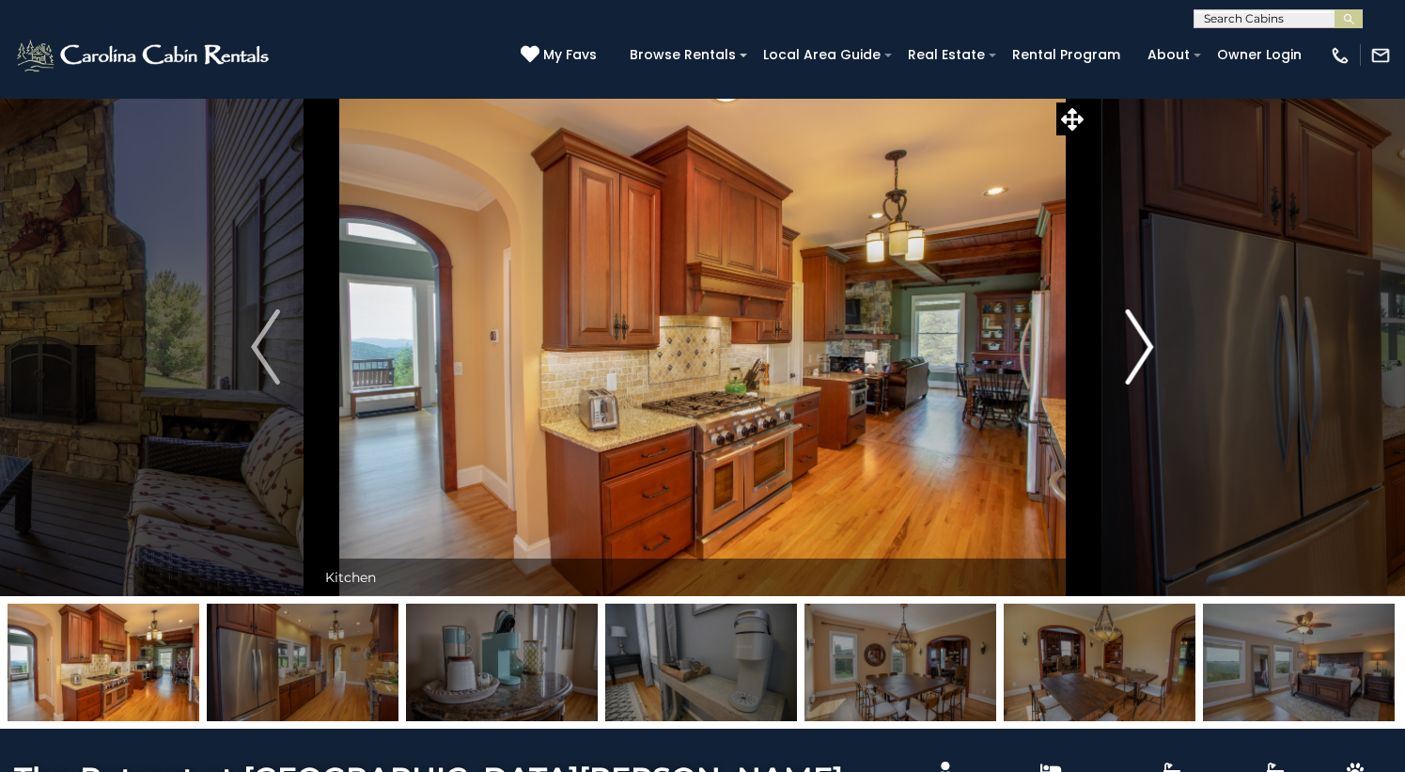
click at [1141, 384] on img "Next" at bounding box center [1139, 346] width 28 height 75
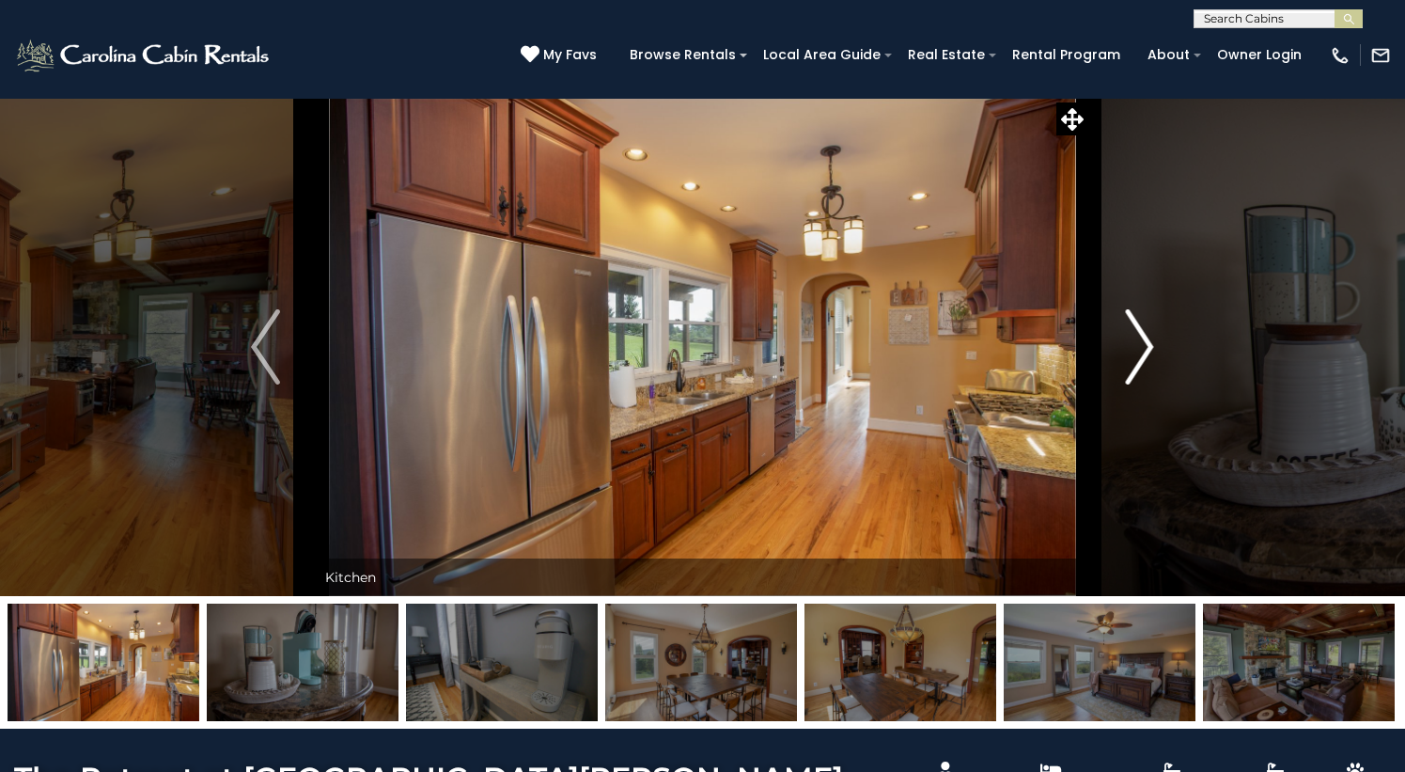
click at [1141, 384] on img "Next" at bounding box center [1139, 346] width 28 height 75
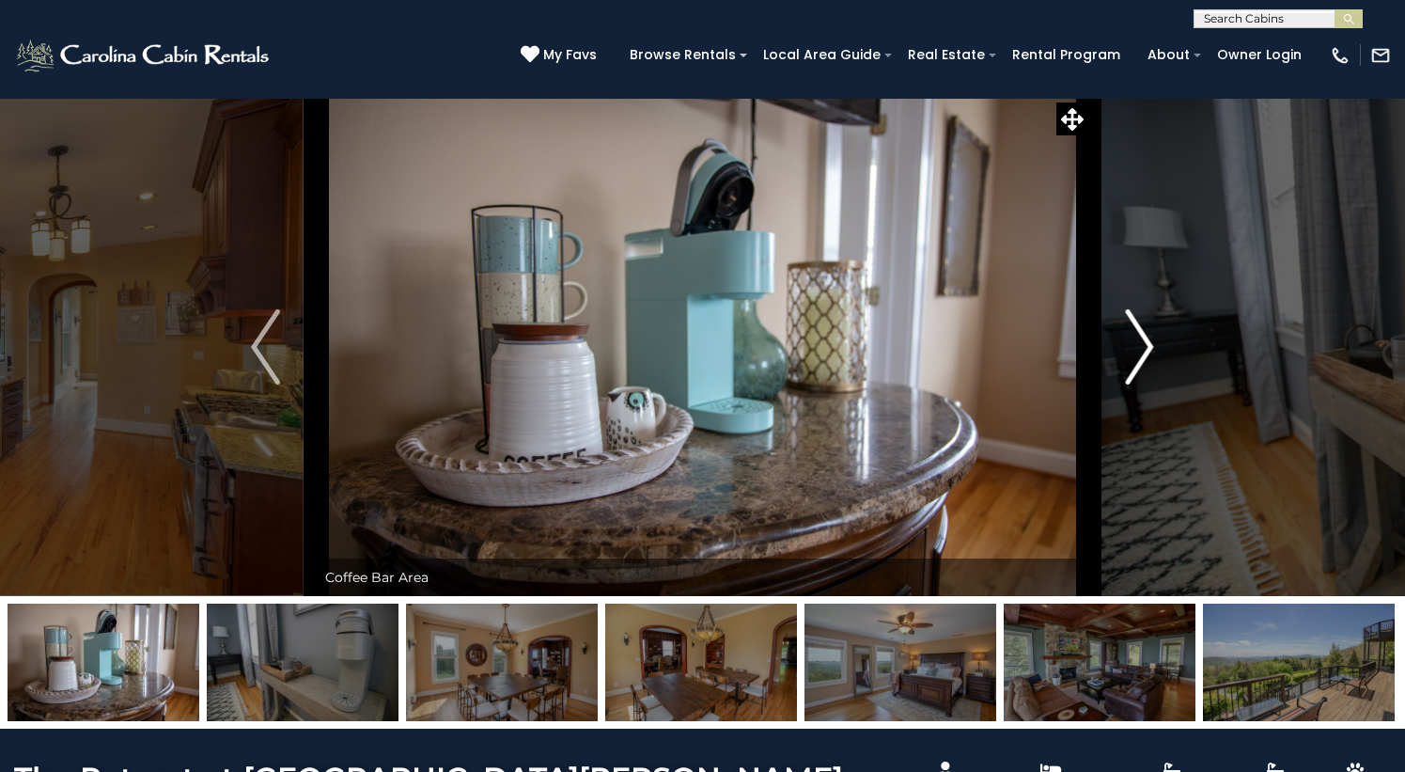
click at [1141, 384] on img "Next" at bounding box center [1139, 346] width 28 height 75
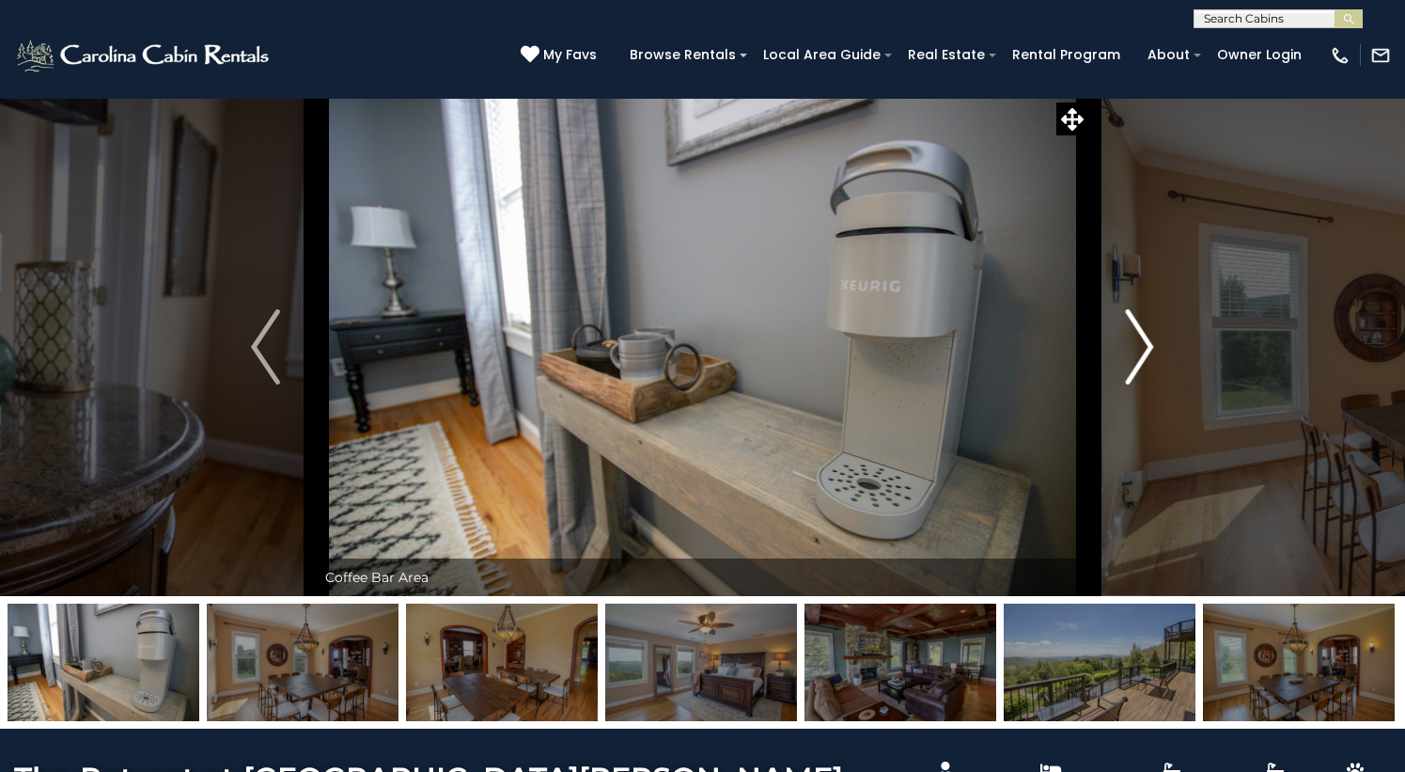
click at [1141, 384] on img "Next" at bounding box center [1139, 346] width 28 height 75
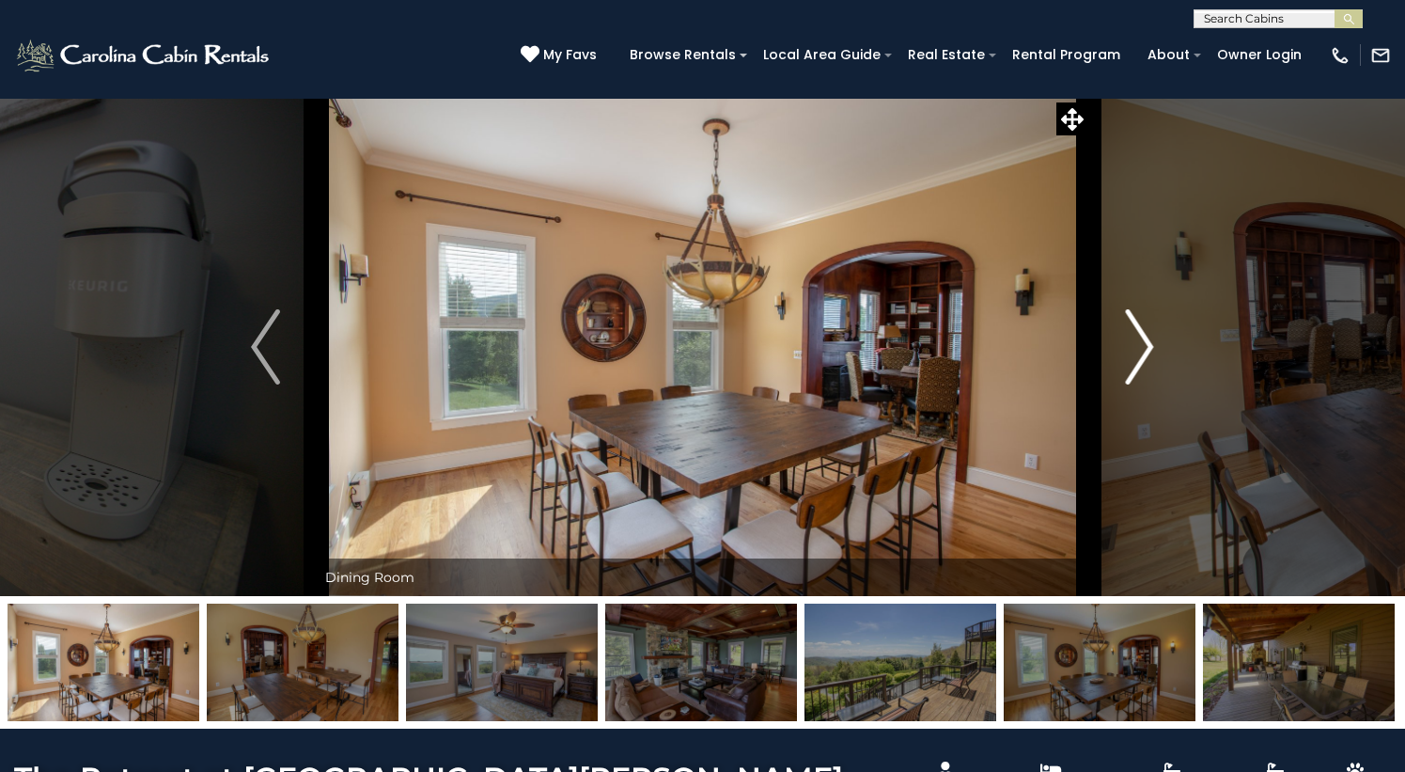
click at [1141, 384] on img "Next" at bounding box center [1139, 346] width 28 height 75
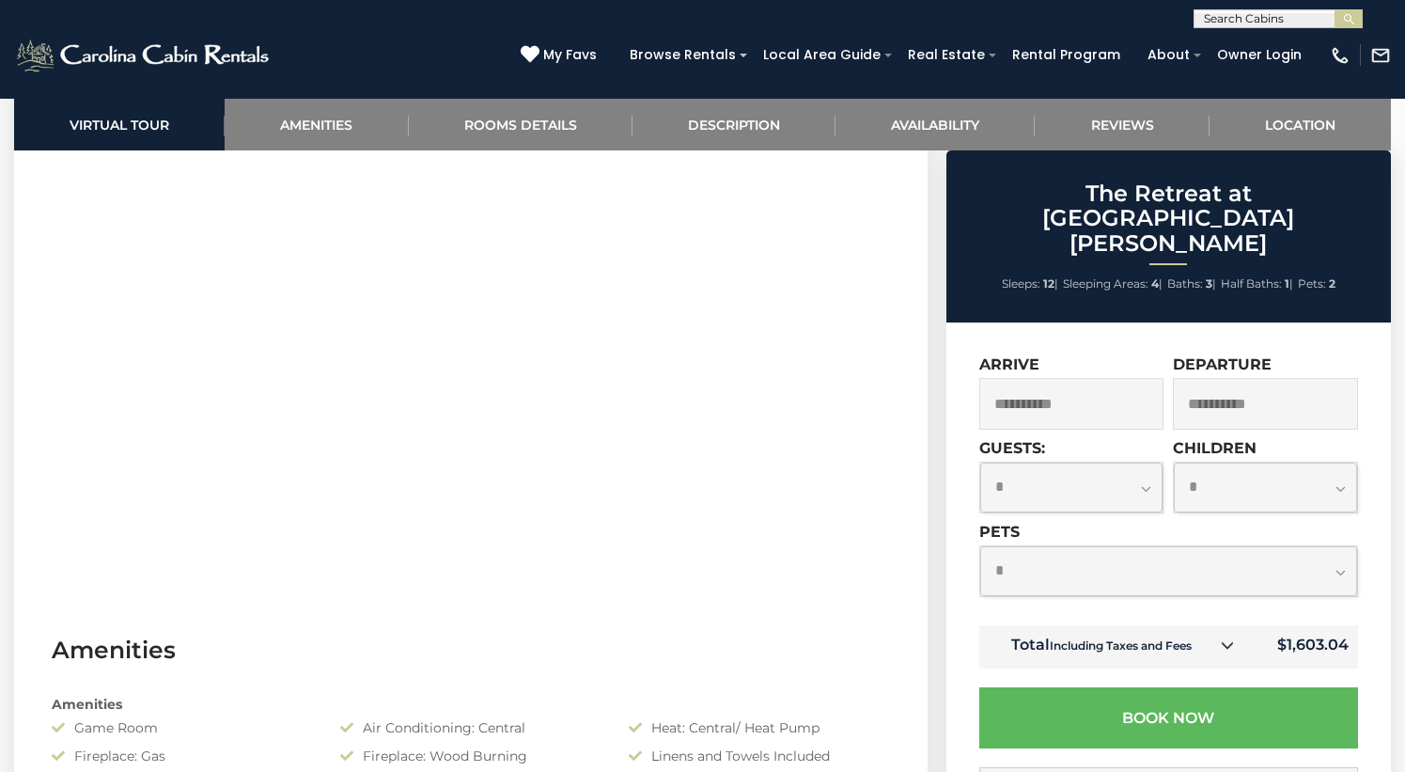
scroll to position [928, 0]
